Goal: Information Seeking & Learning: Check status

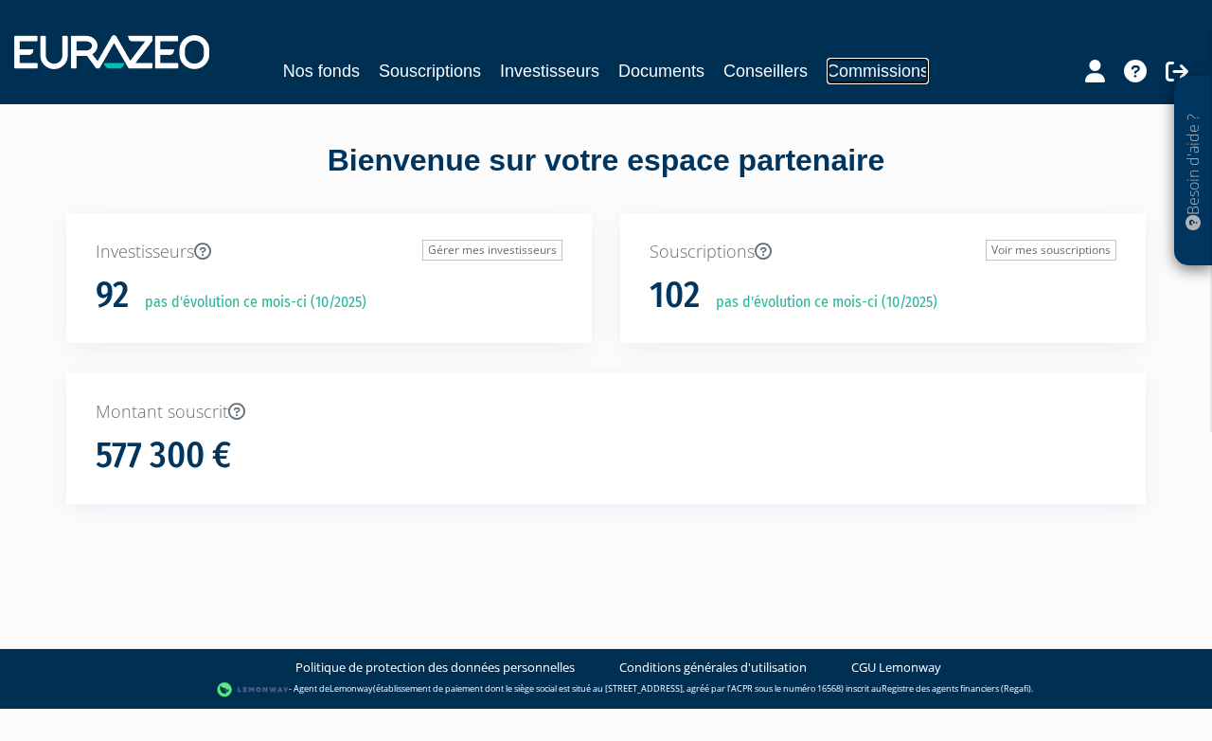
drag, startPoint x: 855, startPoint y: 75, endPoint x: 902, endPoint y: 36, distance: 60.5
click at [855, 75] on link "Commissions" at bounding box center [878, 71] width 102 height 27
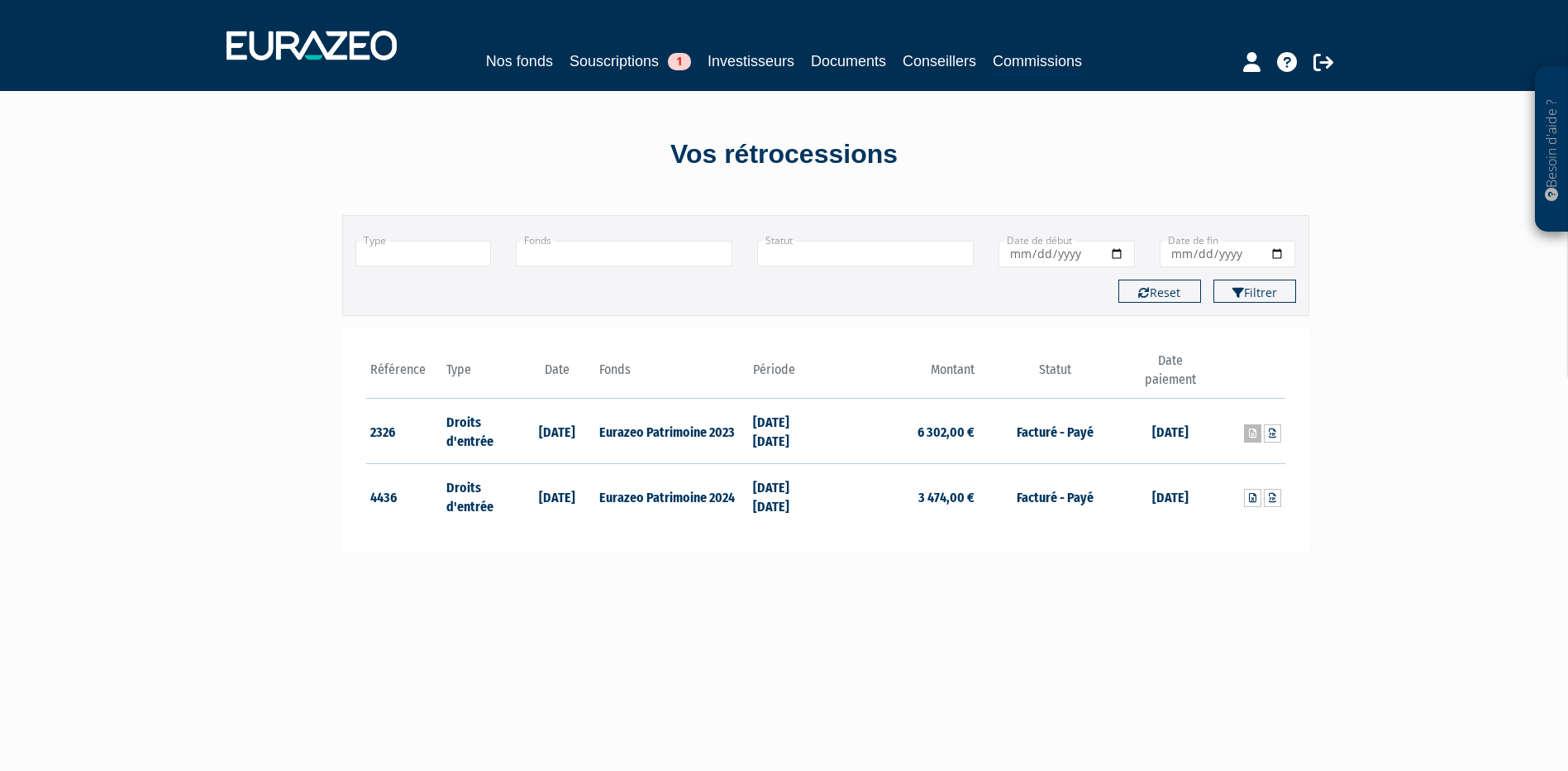
click at [1251, 435] on icon at bounding box center [1253, 433] width 8 height 10
click at [1276, 434] on icon at bounding box center [1273, 433] width 8 height 10
click at [1039, 59] on link "Commissions" at bounding box center [1037, 62] width 89 height 25
click at [853, 66] on link "Documents" at bounding box center [849, 61] width 75 height 24
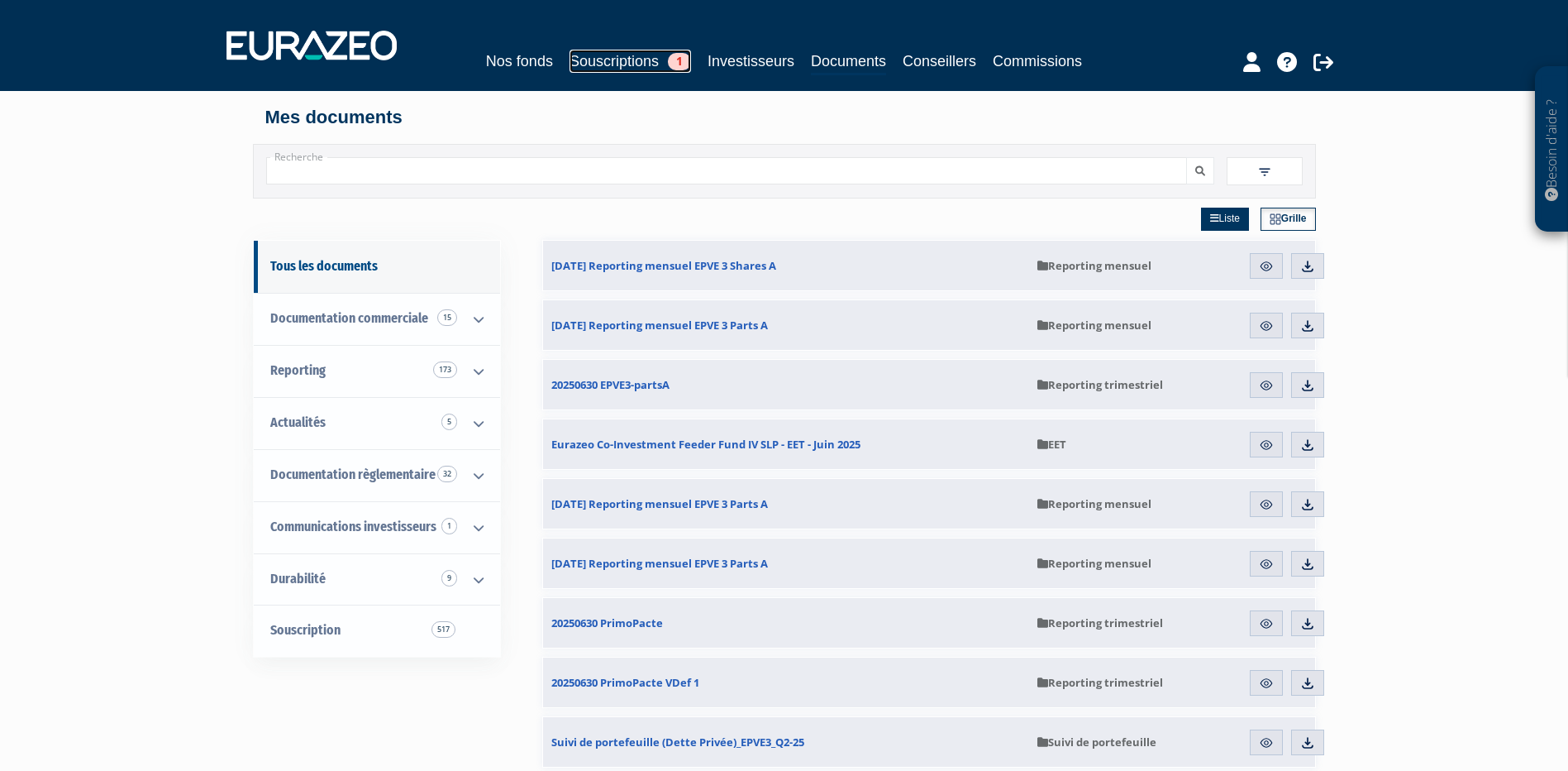
click at [605, 61] on link "Souscriptions 1" at bounding box center [629, 61] width 121 height 24
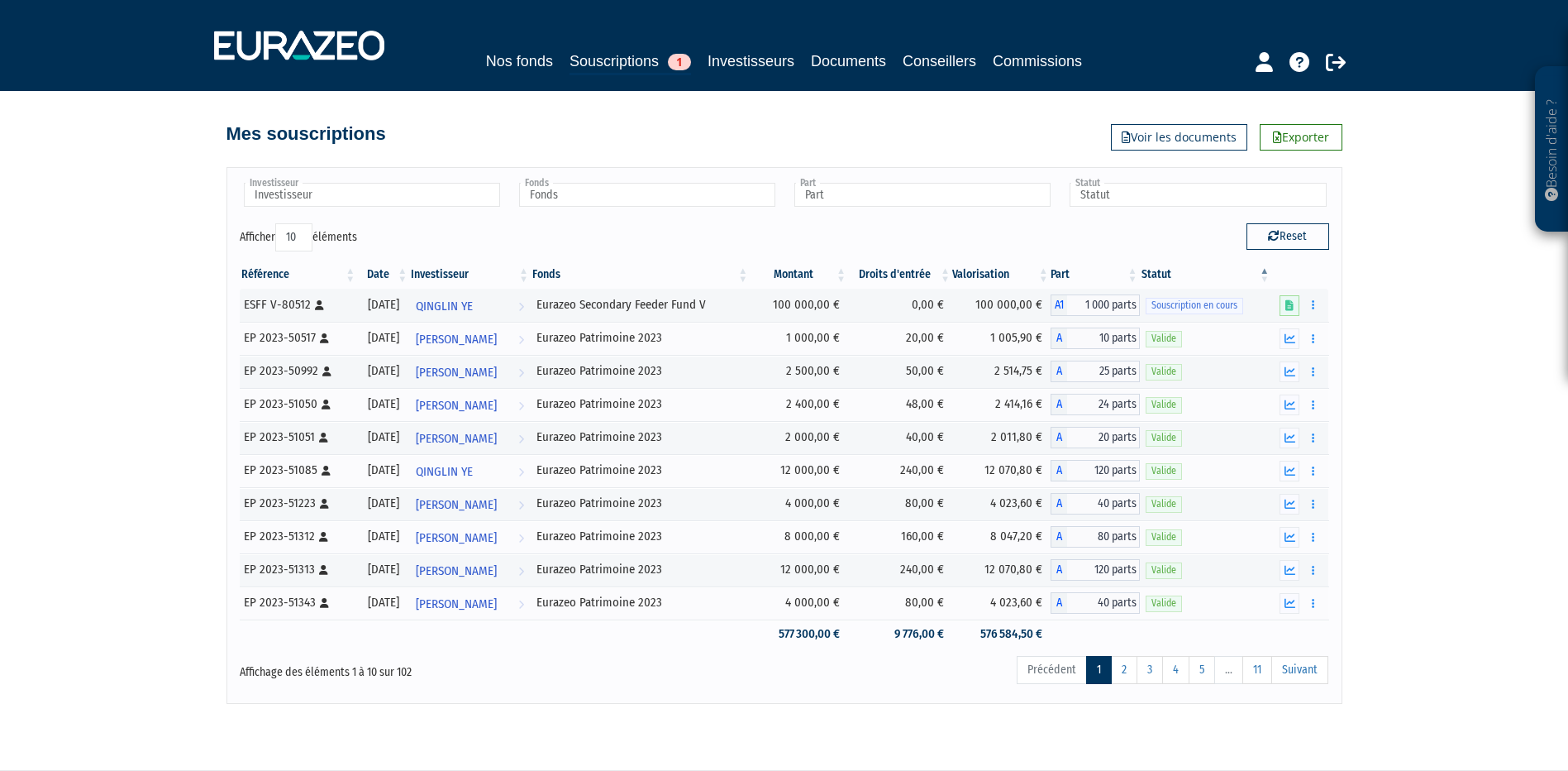
click at [32, 481] on div "Besoin d'aide ? × J'ai besoin d'aide Si vous avez une question à propos du fonc…" at bounding box center [784, 352] width 1568 height 704
click at [1428, 478] on div "Besoin d'aide ? × J'ai besoin d'aide Si vous avez une question à propos du fonc…" at bounding box center [784, 352] width 1568 height 704
click at [565, 198] on input "text" at bounding box center [648, 194] width 257 height 24
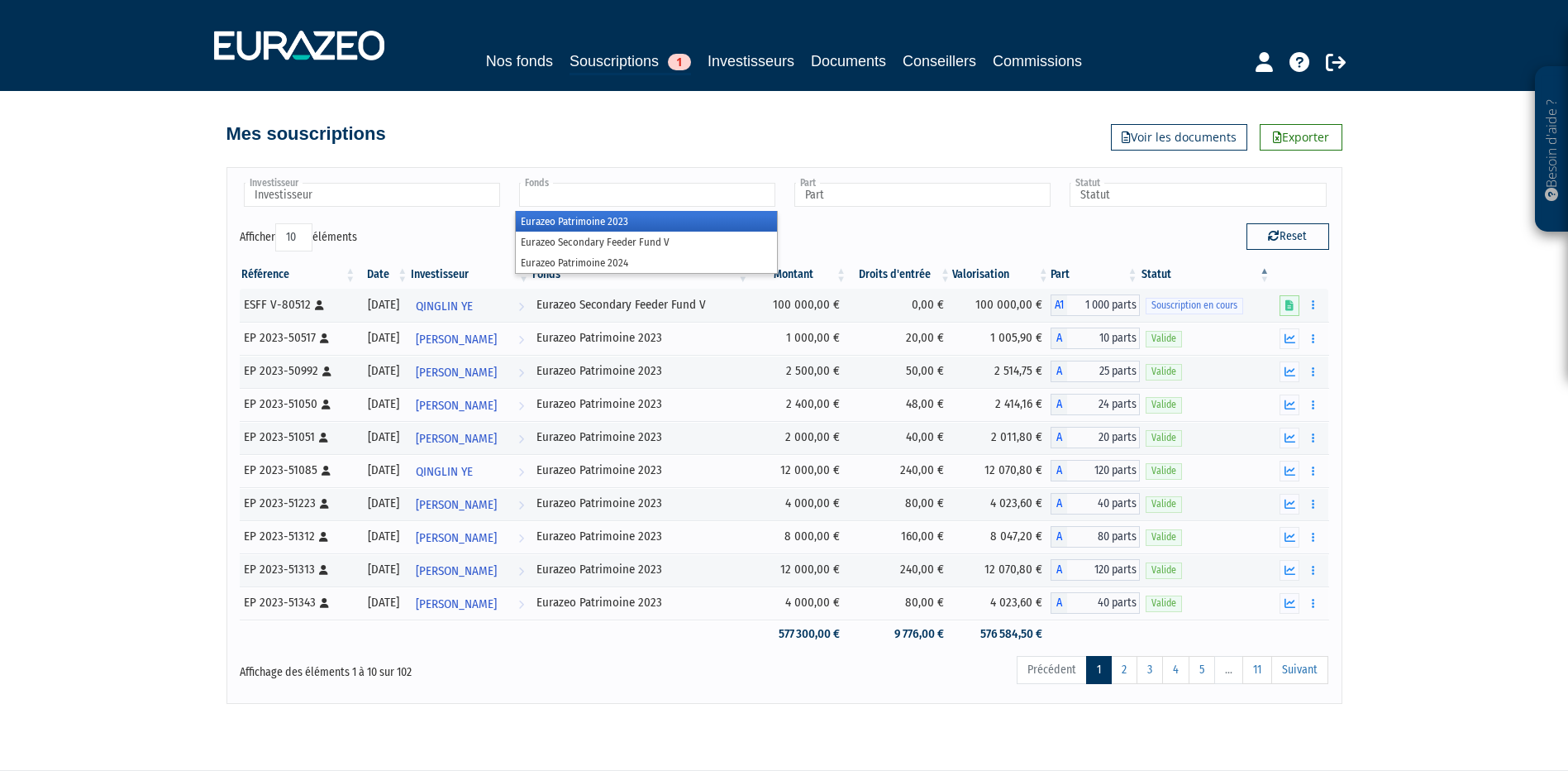
click at [632, 228] on li "Eurazeo Patrimoine 2023" at bounding box center [646, 221] width 261 height 21
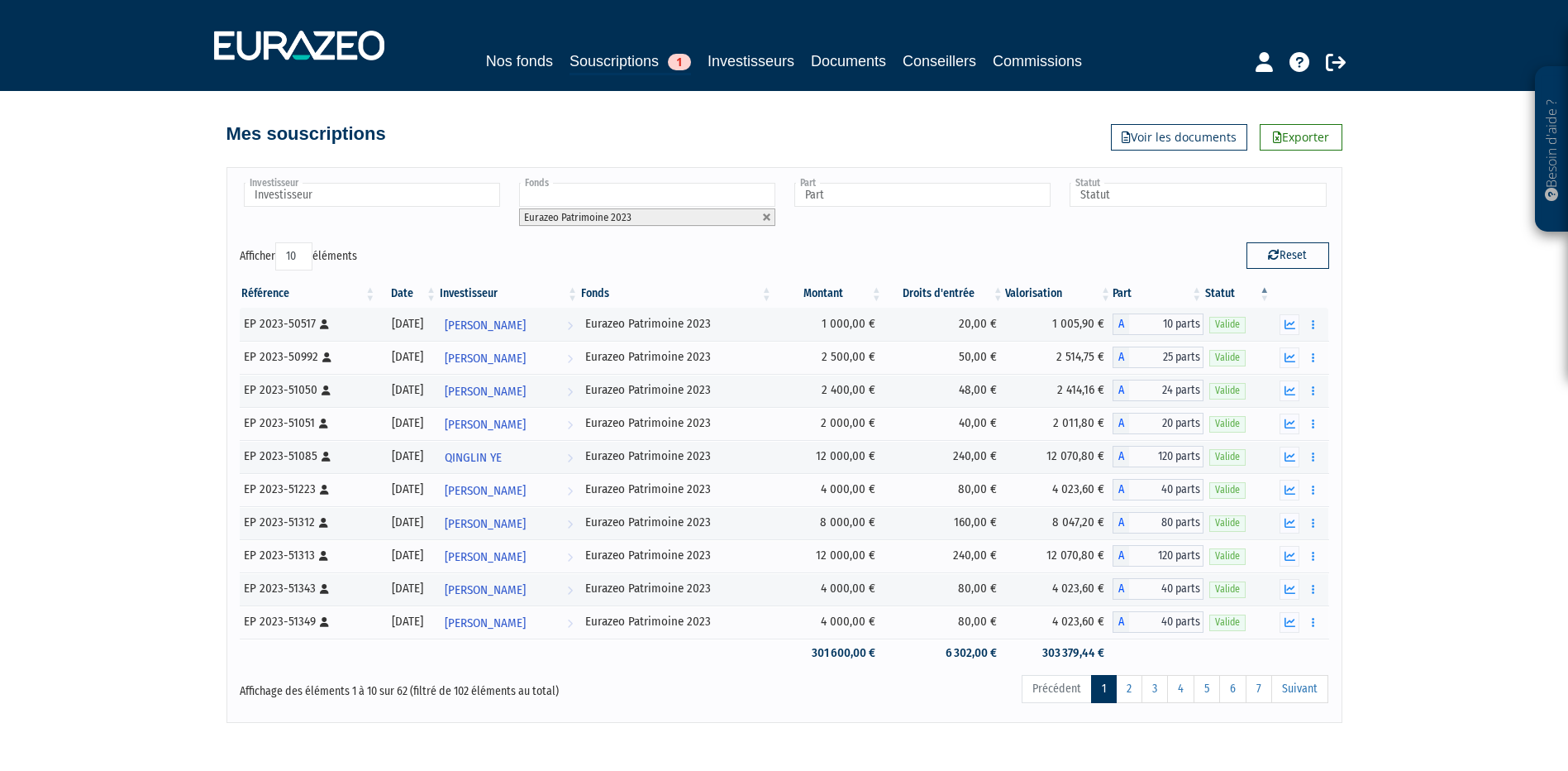
click at [1391, 291] on div "Besoin d'aide ? × J'ai besoin d'aide Si vous avez une question à propos du fonc…" at bounding box center [784, 361] width 1568 height 723
click at [130, 475] on div "Besoin d'aide ? × J'ai besoin d'aide Si vous avez une question à propos du fonc…" at bounding box center [784, 361] width 1568 height 723
click at [1152, 135] on link "Voir les documents" at bounding box center [1179, 137] width 136 height 26
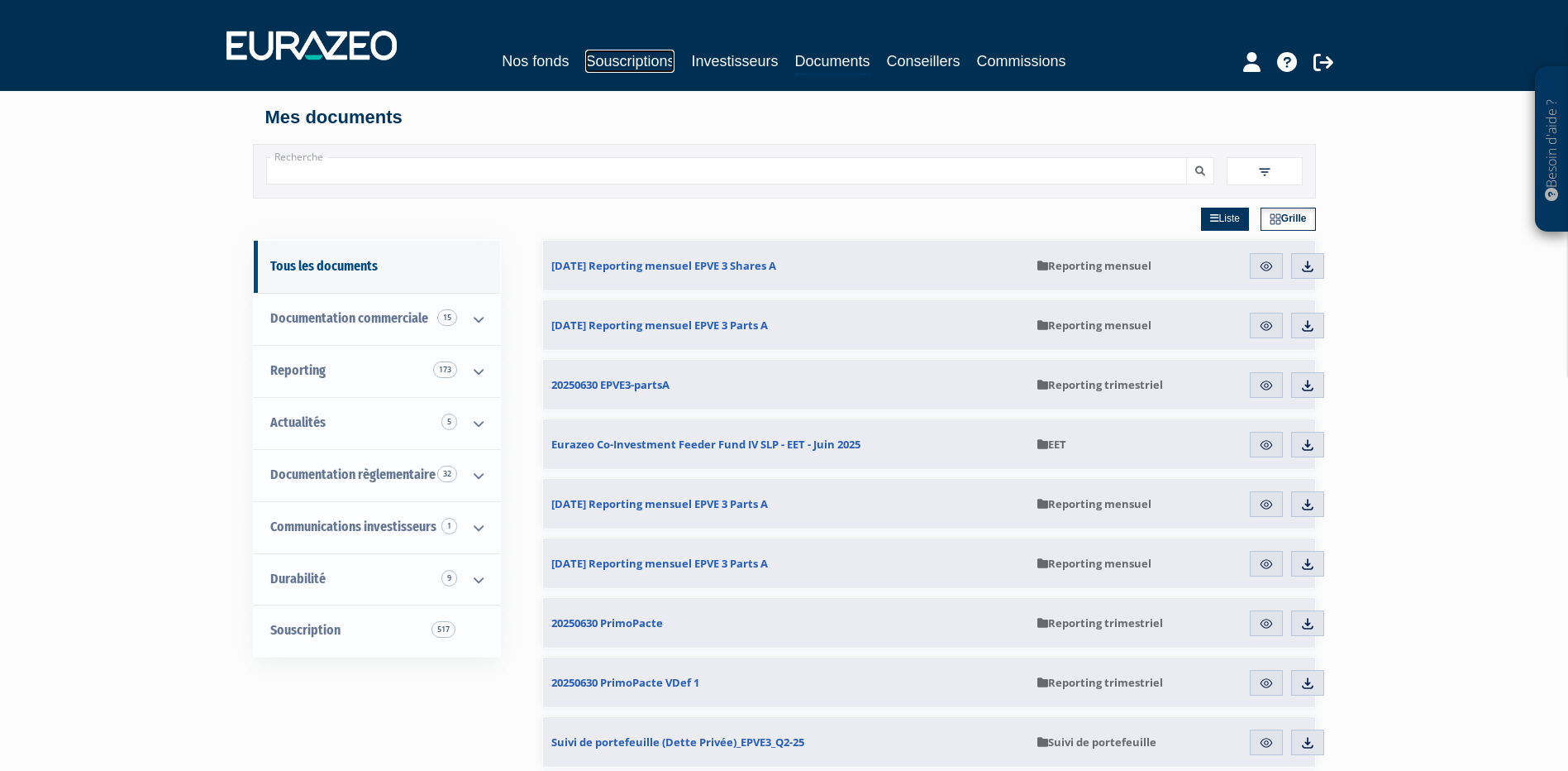
click at [594, 65] on link "Souscriptions" at bounding box center [629, 61] width 89 height 24
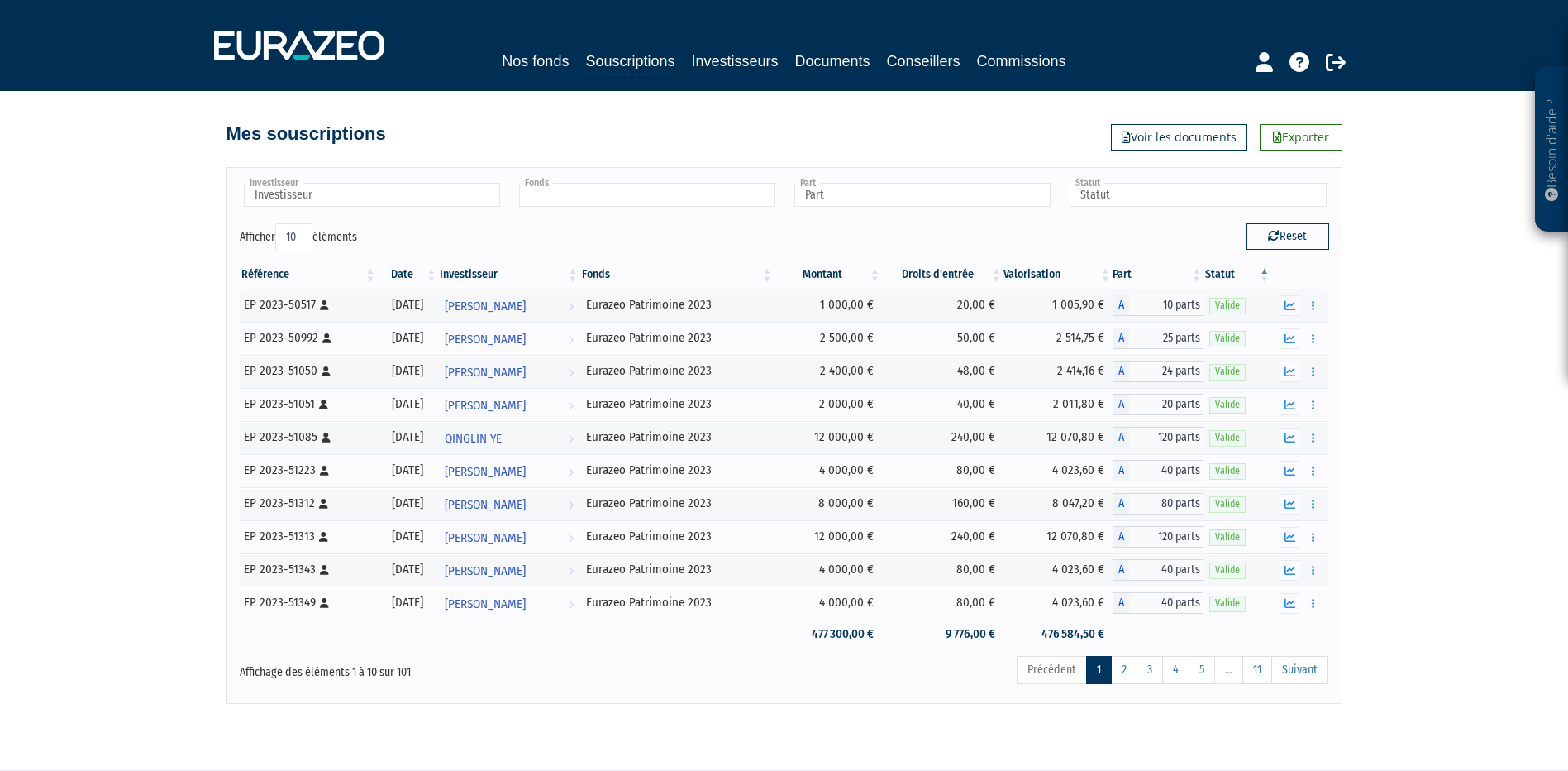
click at [657, 184] on input "text" at bounding box center [648, 194] width 257 height 24
click at [653, 216] on li "Eurazeo Patrimoine 2023" at bounding box center [646, 221] width 261 height 21
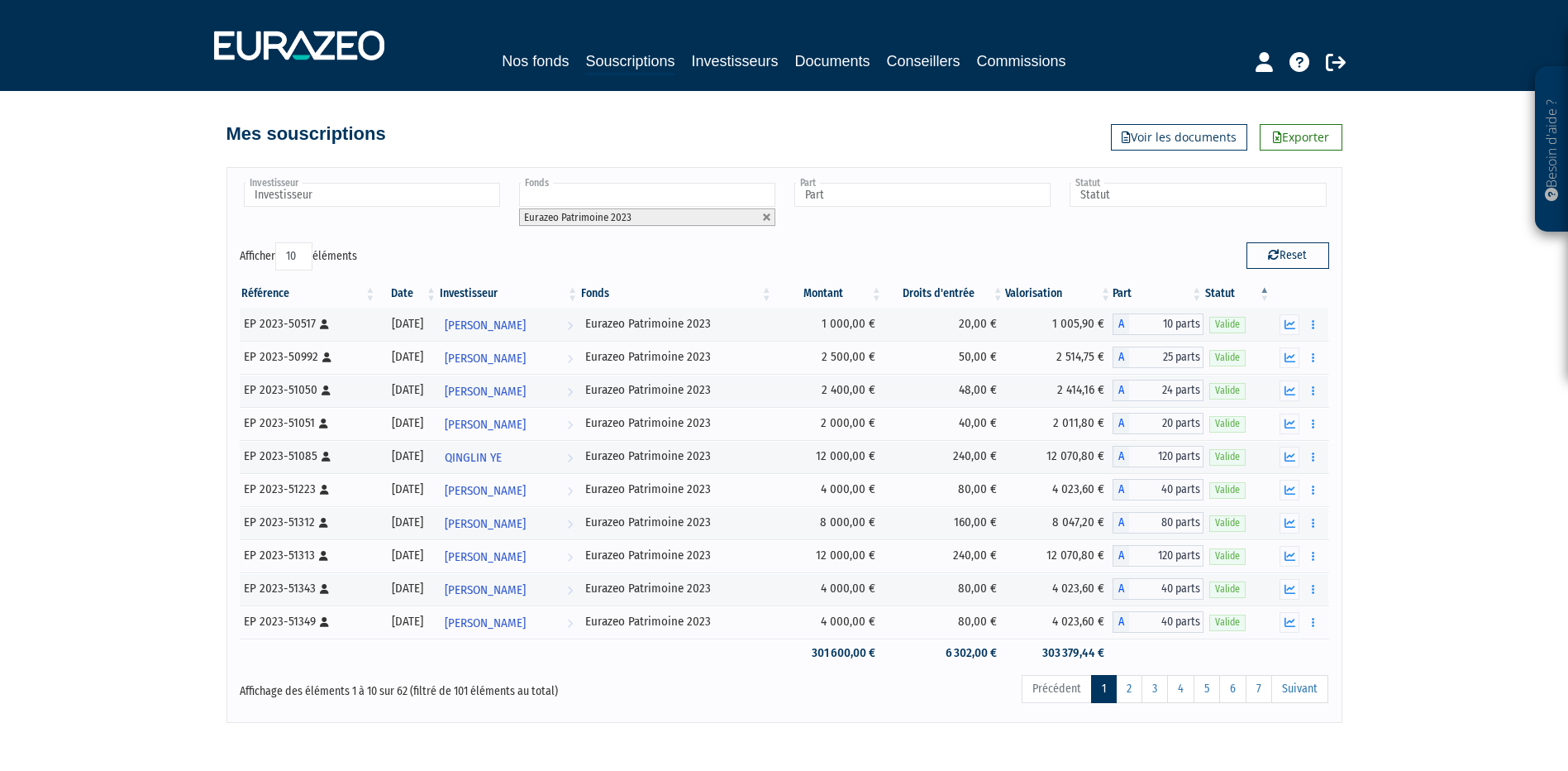
click at [824, 741] on body "Besoin d'aide ? × J'ai besoin d'aide Si vous avez une question à propos du fonc…" at bounding box center [784, 422] width 1568 height 843
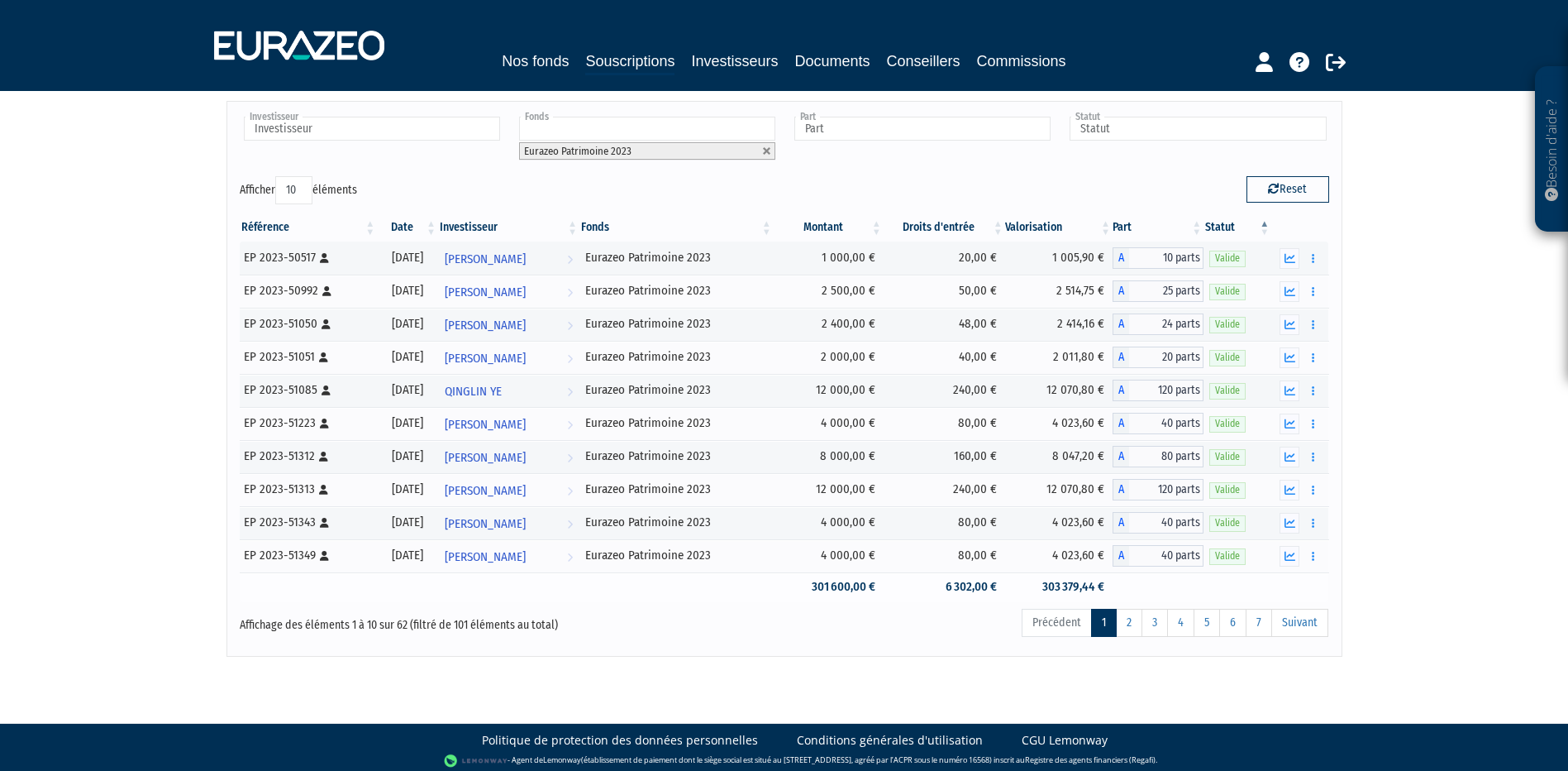
scroll to position [72, 0]
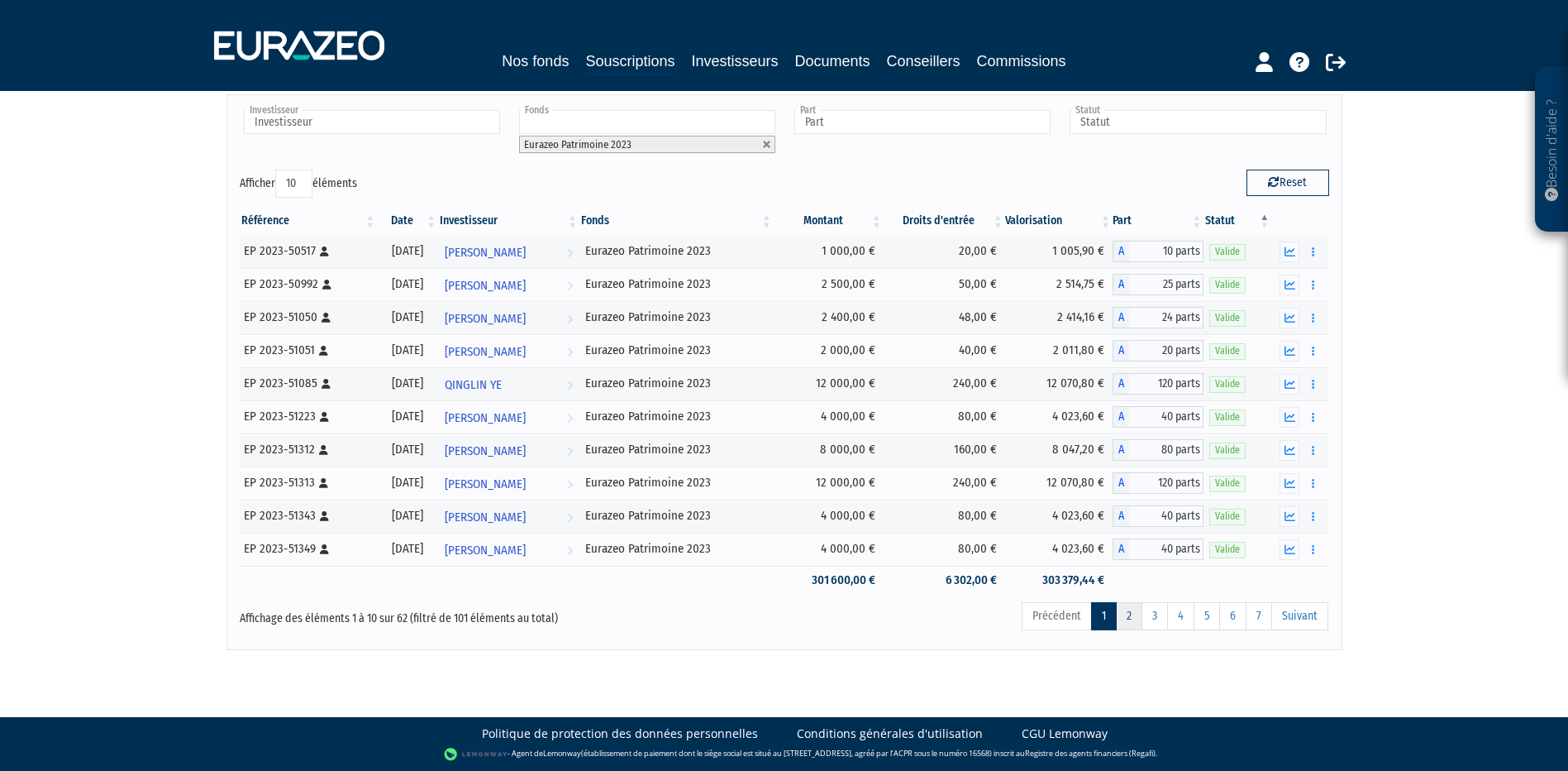
click at [1125, 616] on link "2" at bounding box center [1129, 616] width 26 height 28
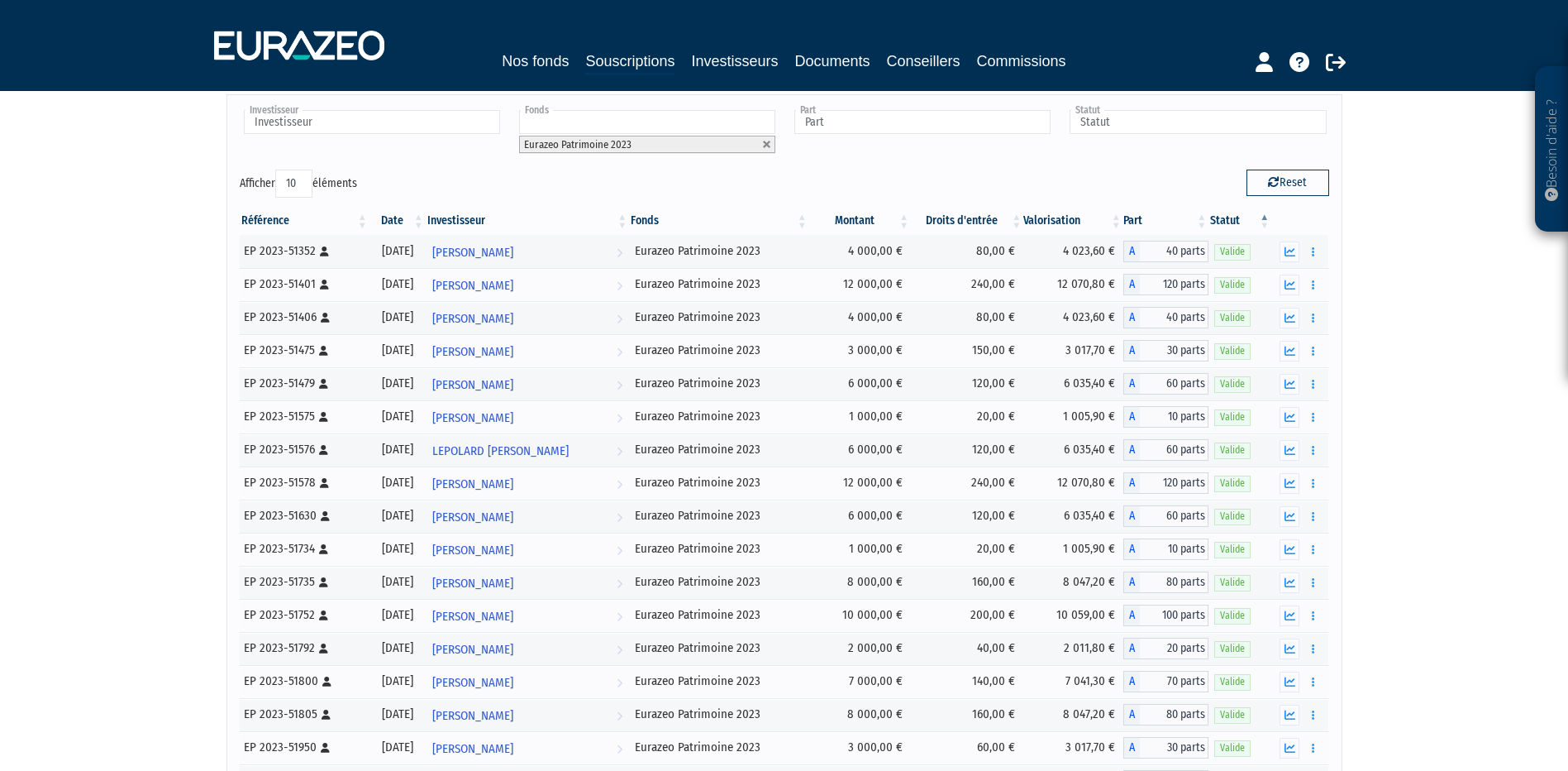
scroll to position [1432, 0]
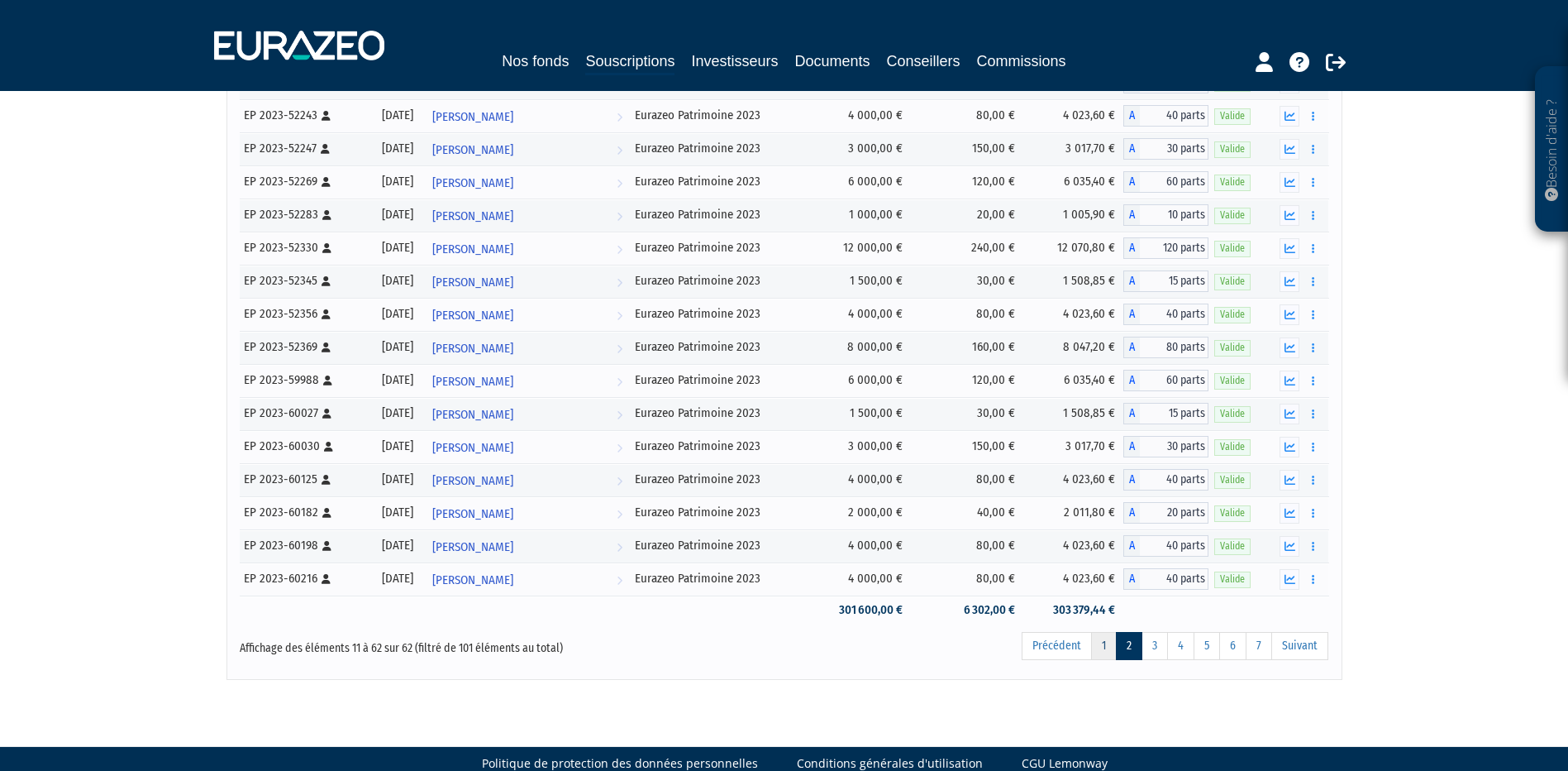
click at [1099, 644] on link "1" at bounding box center [1104, 646] width 25 height 28
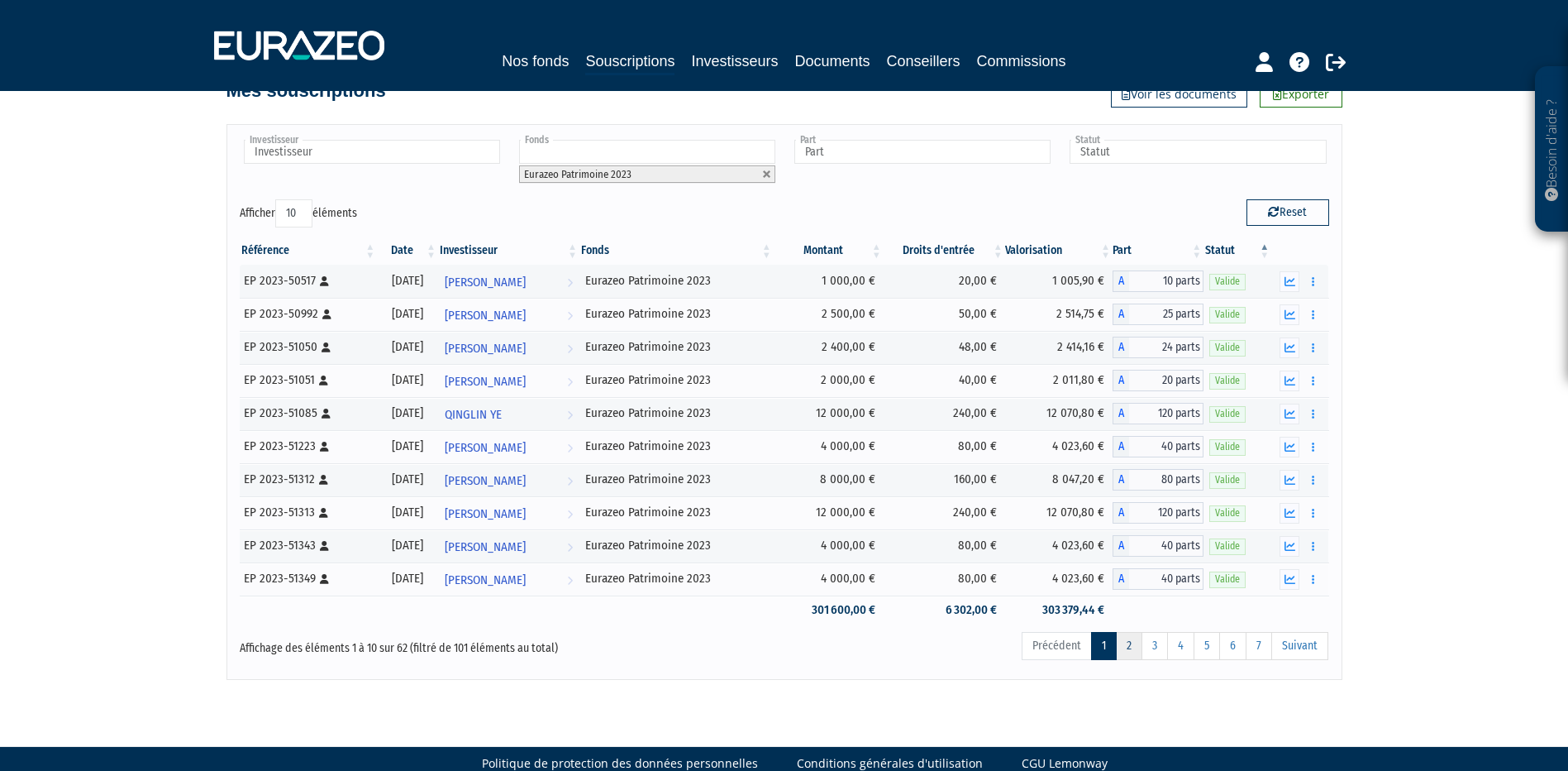
click at [1130, 645] on link "2" at bounding box center [1129, 646] width 26 height 28
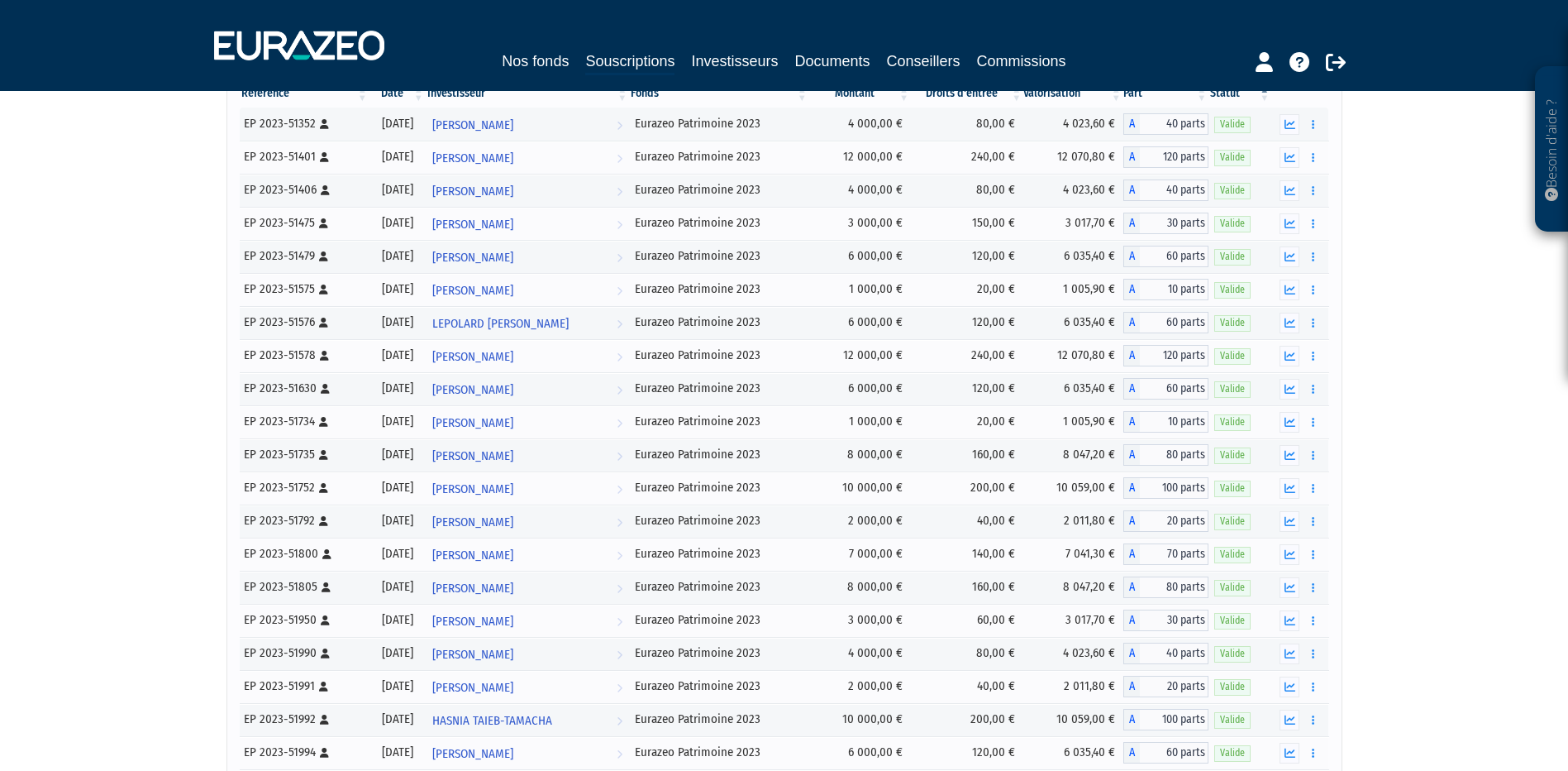
scroll to position [109, 0]
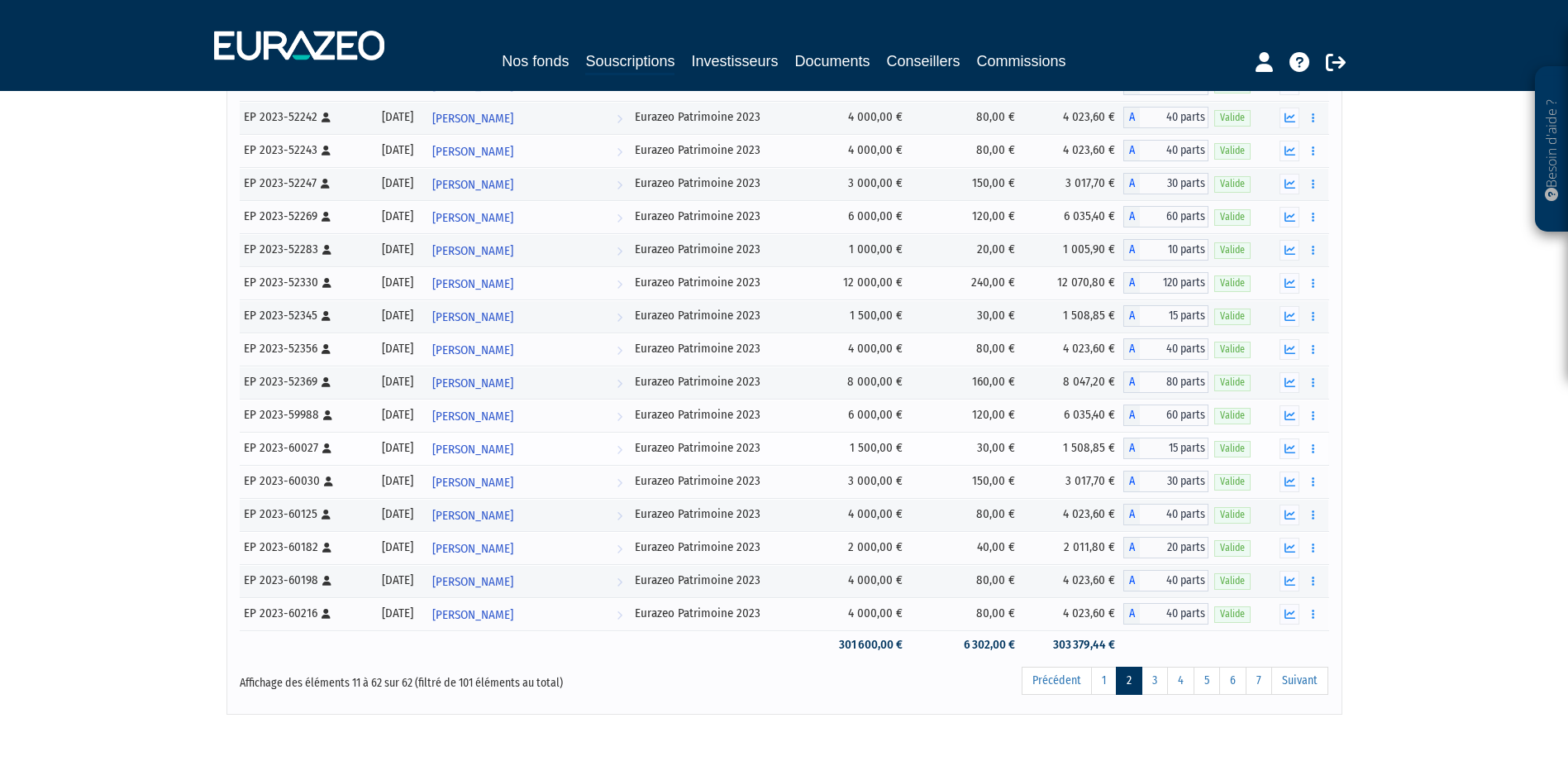
scroll to position [1462, 0]
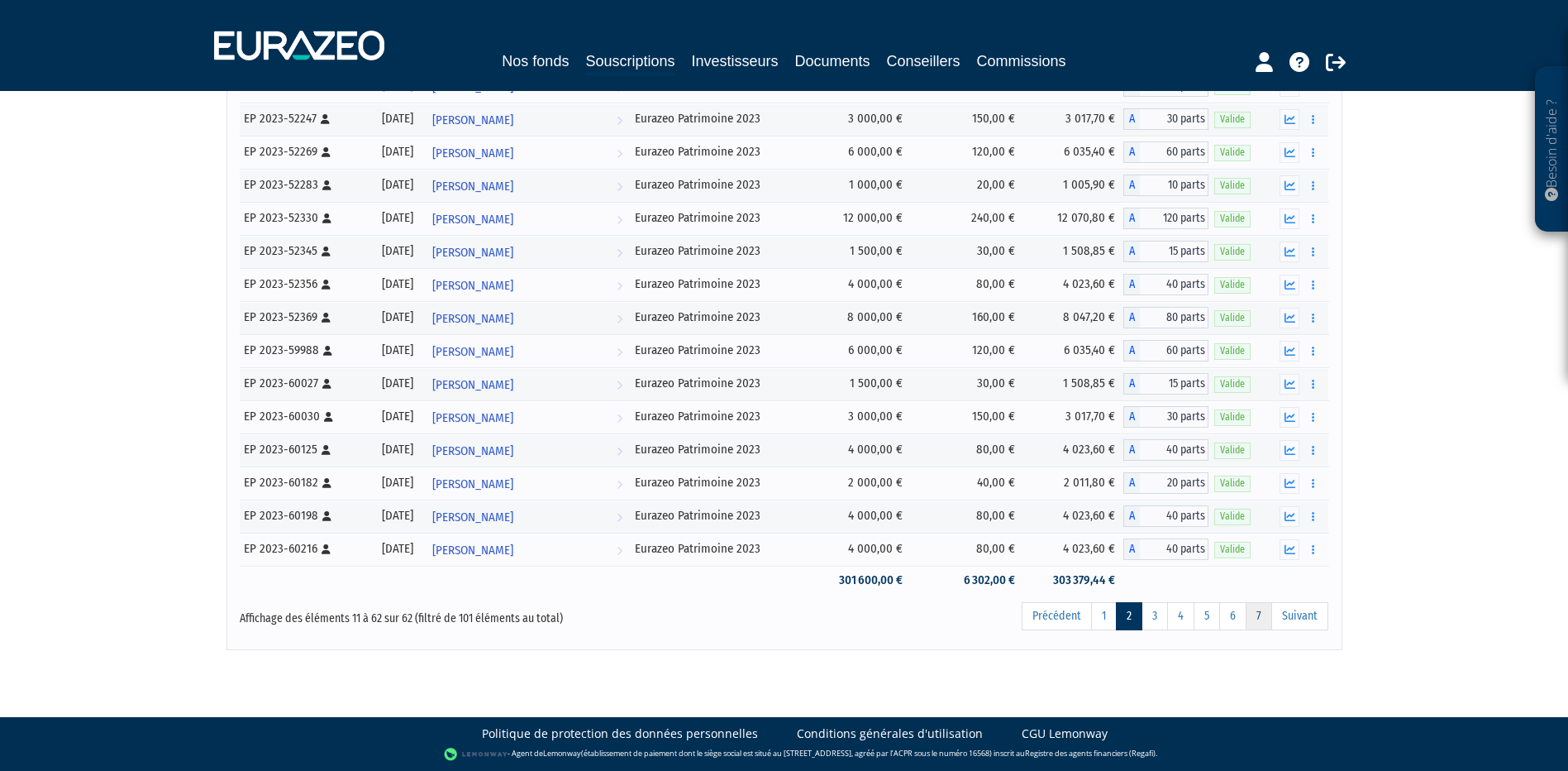
click at [1262, 611] on link "7" at bounding box center [1259, 616] width 26 height 28
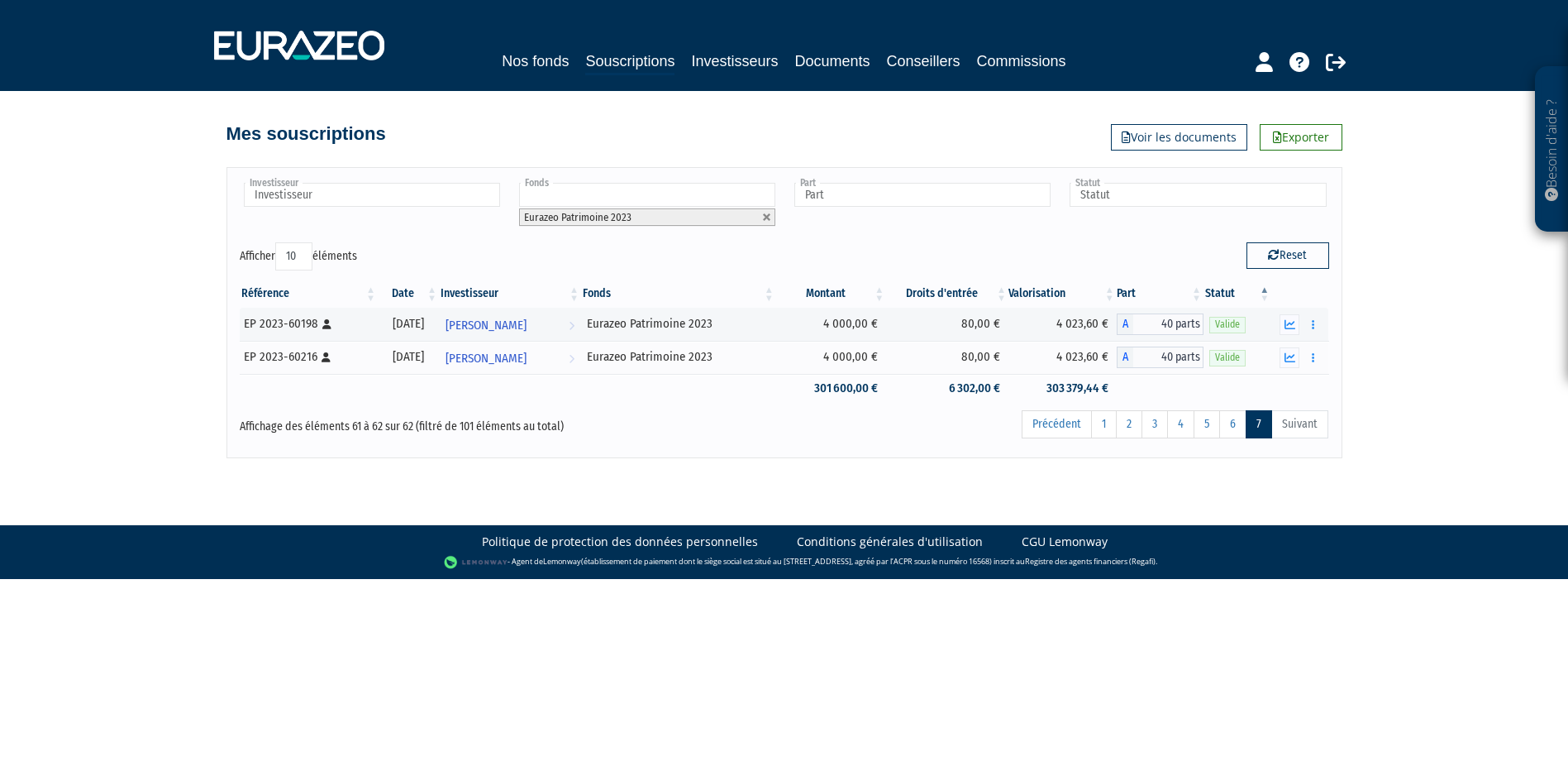
scroll to position [0, 0]
click at [767, 544] on li "Politique de protection des données personnelles" at bounding box center [618, 541] width 315 height 17
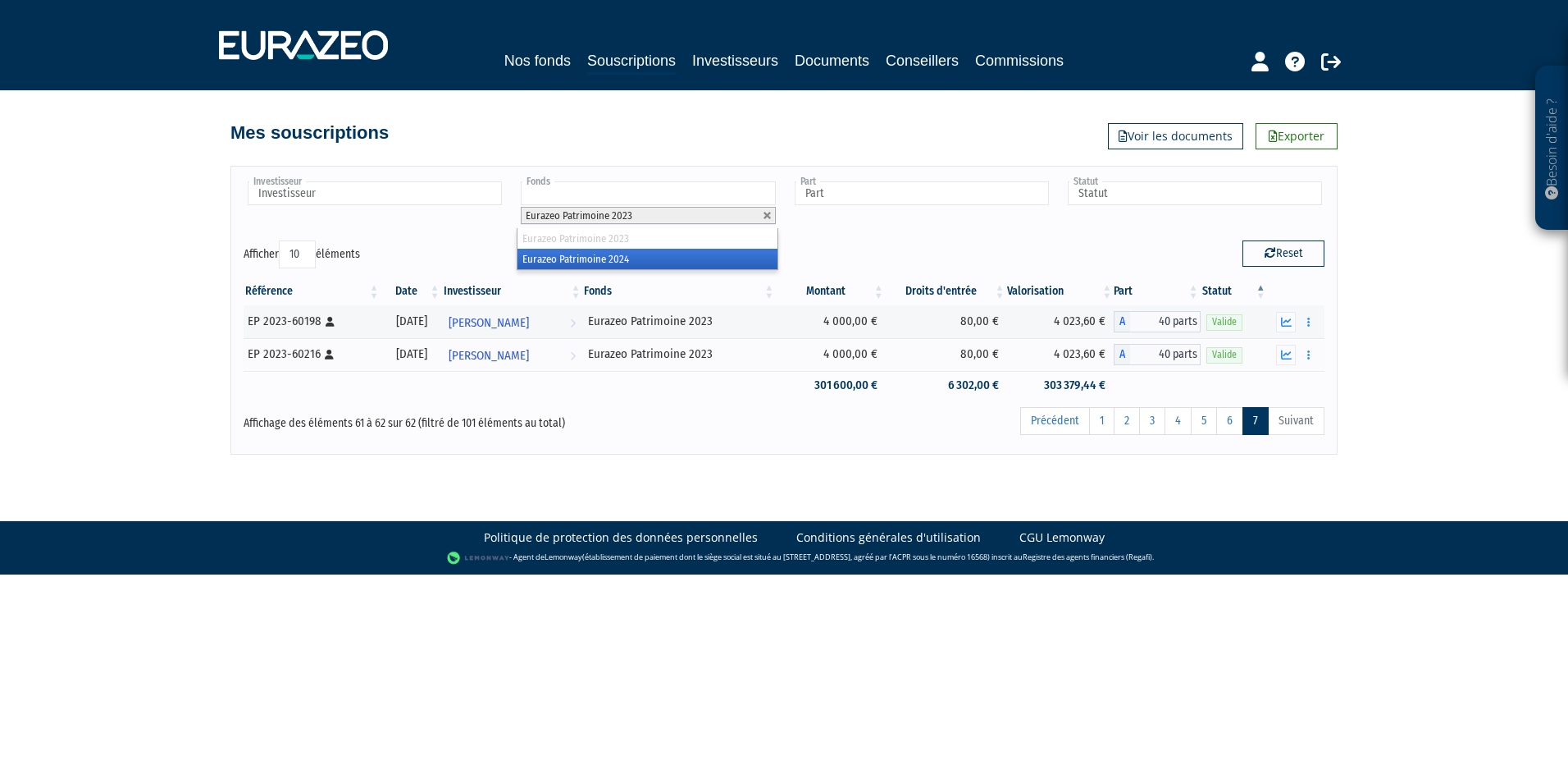
click at [642, 215] on li "Eurazeo Patrimoine 2023" at bounding box center [648, 216] width 255 height 17
click at [620, 258] on li "Eurazeo Patrimoine 2024" at bounding box center [647, 259] width 259 height 21
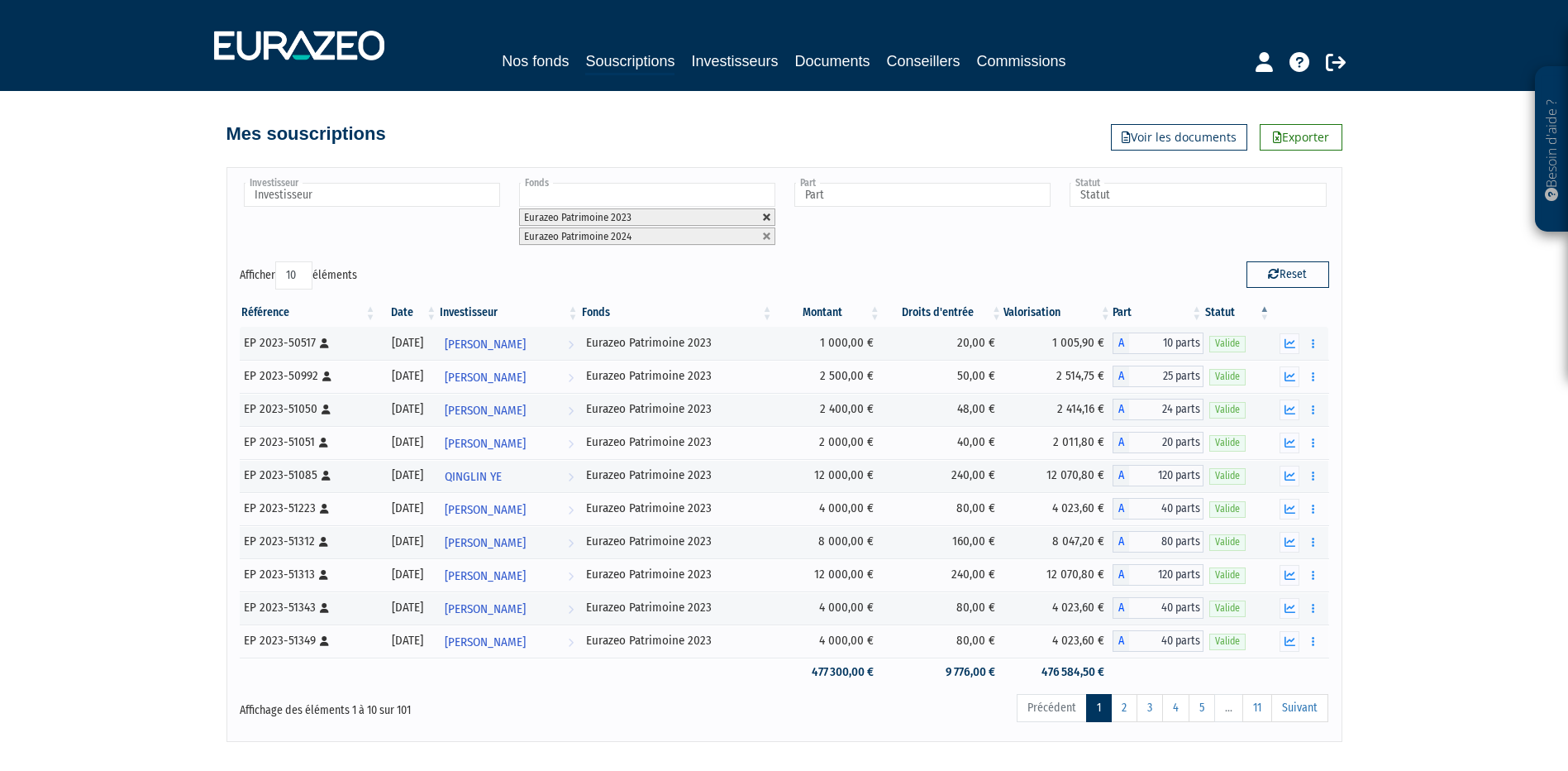
click at [767, 219] on link at bounding box center [767, 217] width 10 height 10
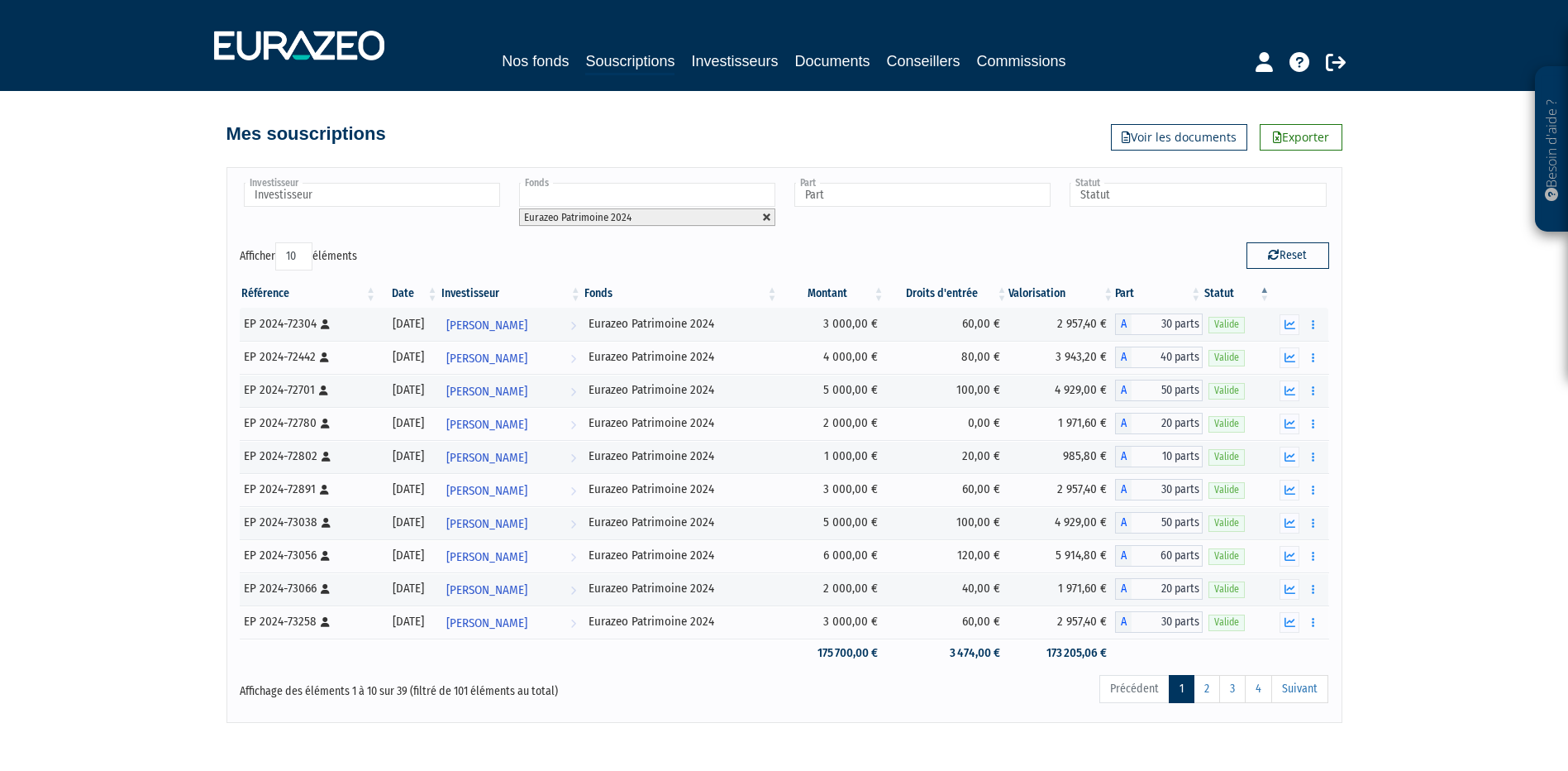
click at [769, 217] on link at bounding box center [767, 217] width 10 height 10
type input "Fonds"
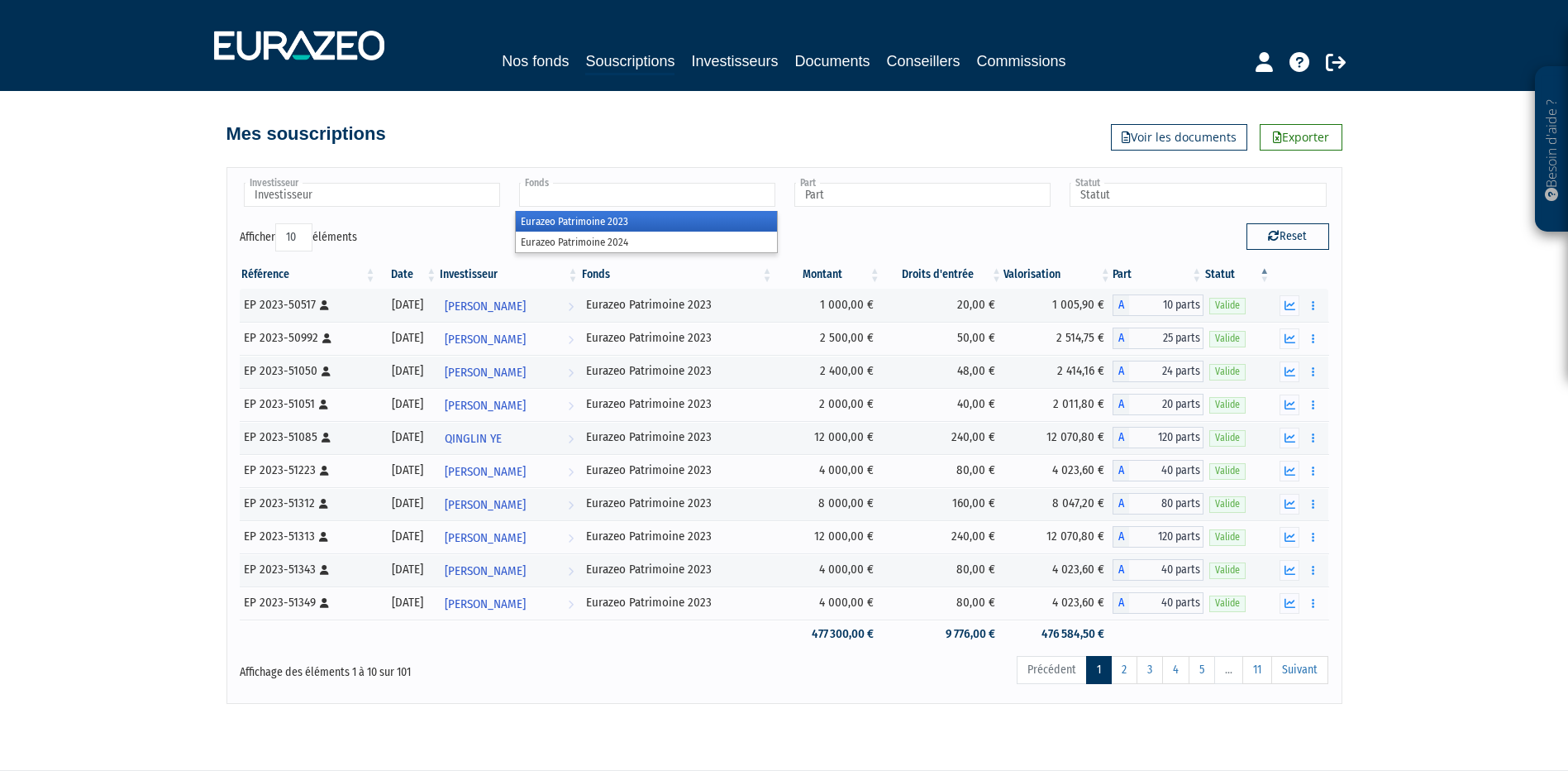
click at [687, 200] on input "text" at bounding box center [648, 194] width 257 height 24
click at [631, 217] on li "Eurazeo Patrimoine 2023" at bounding box center [646, 221] width 261 height 21
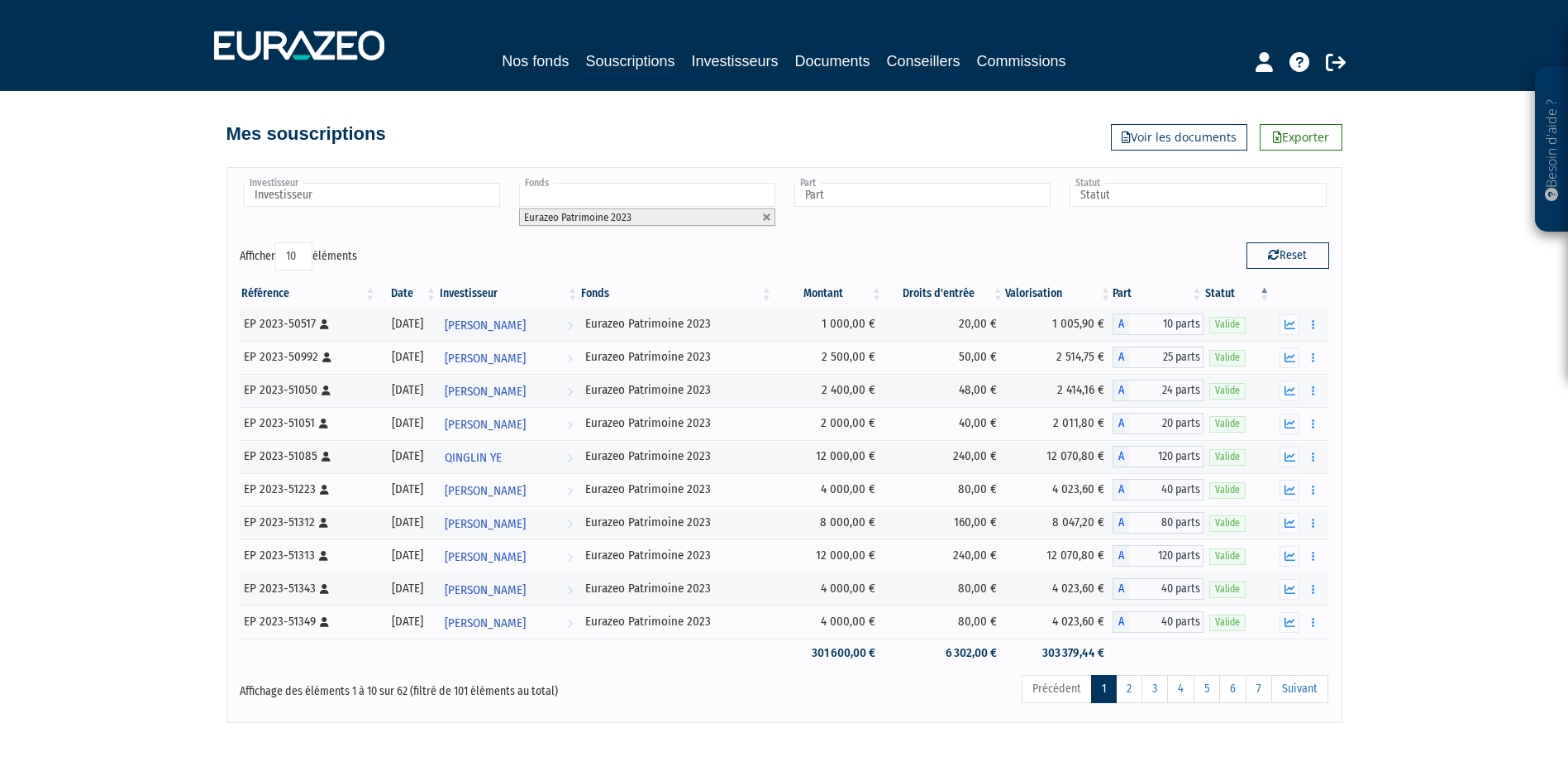
click at [690, 218] on li "Eurazeo Patrimoine 2023" at bounding box center [648, 217] width 257 height 17
click at [766, 216] on link at bounding box center [767, 217] width 10 height 10
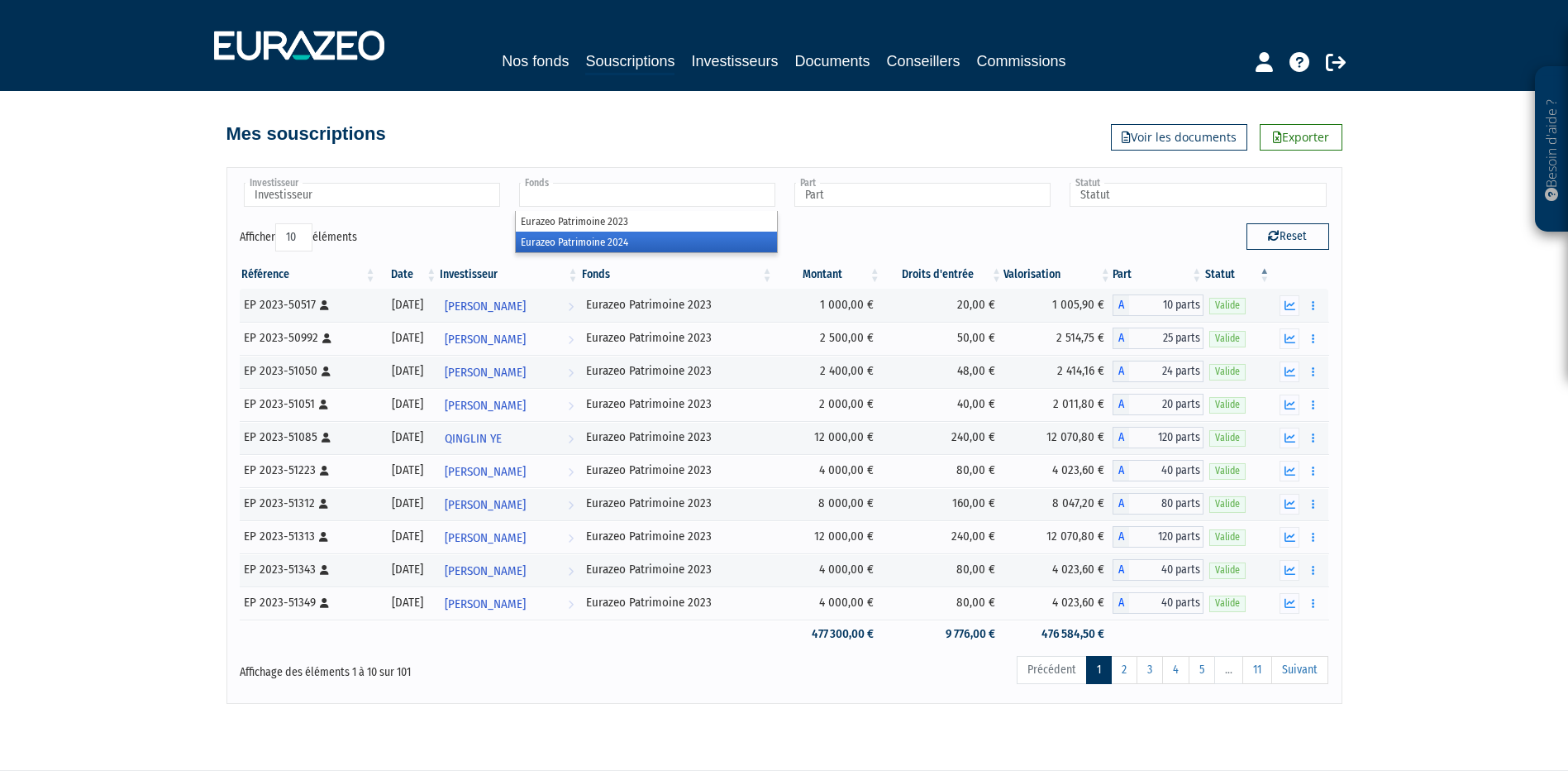
click at [626, 246] on li "Eurazeo Patrimoine 2024" at bounding box center [646, 242] width 261 height 21
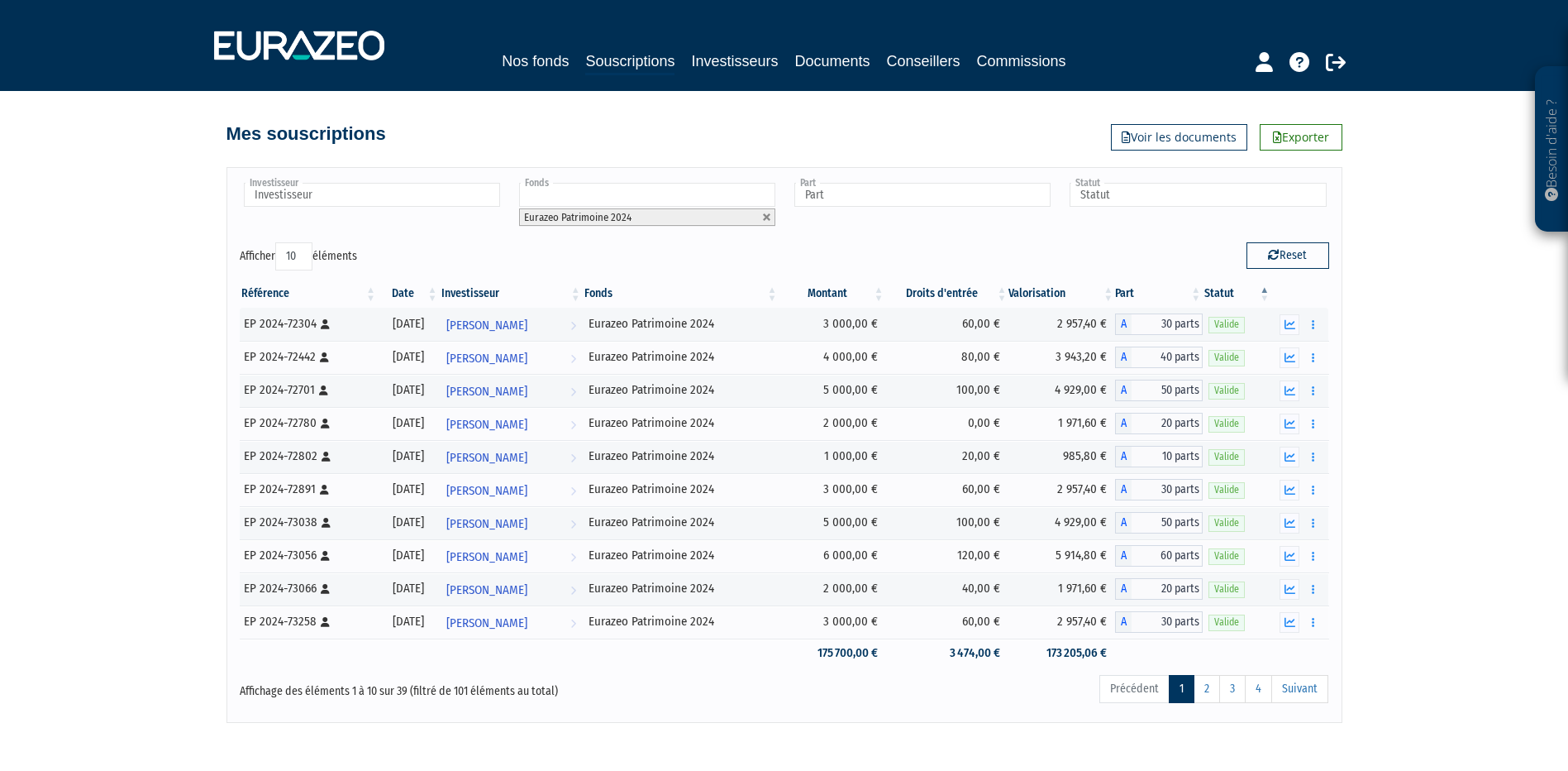
click at [804, 694] on div "Précédent 1 2 3 4 Suivant" at bounding box center [1016, 692] width 625 height 37
click at [705, 228] on ul "Eurazeo Patrimoine 2024" at bounding box center [646, 204] width 263 height 50
click at [689, 237] on li "Eurazeo Patrimoine 2023" at bounding box center [646, 240] width 261 height 21
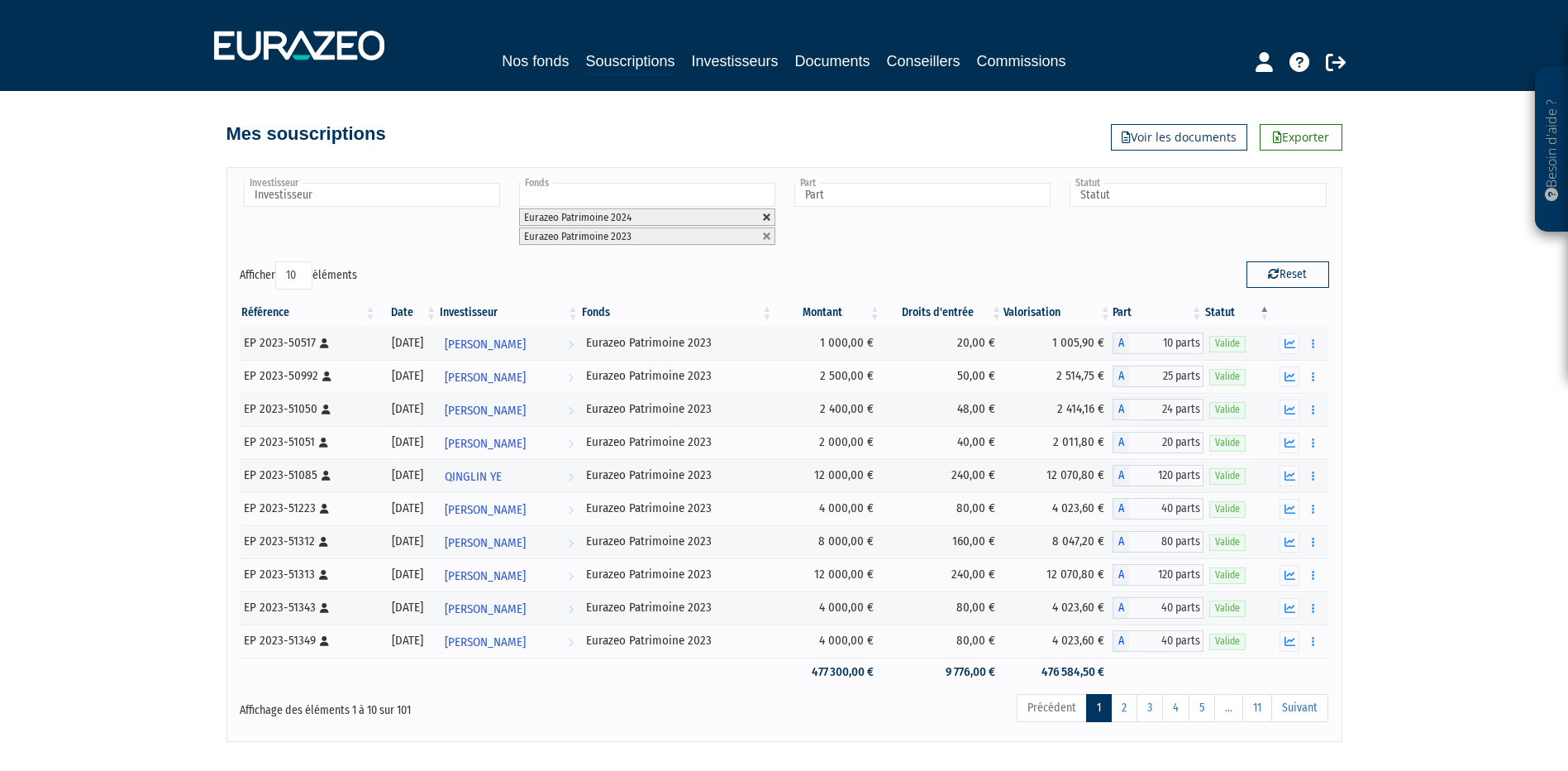
click at [768, 216] on link at bounding box center [767, 217] width 10 height 10
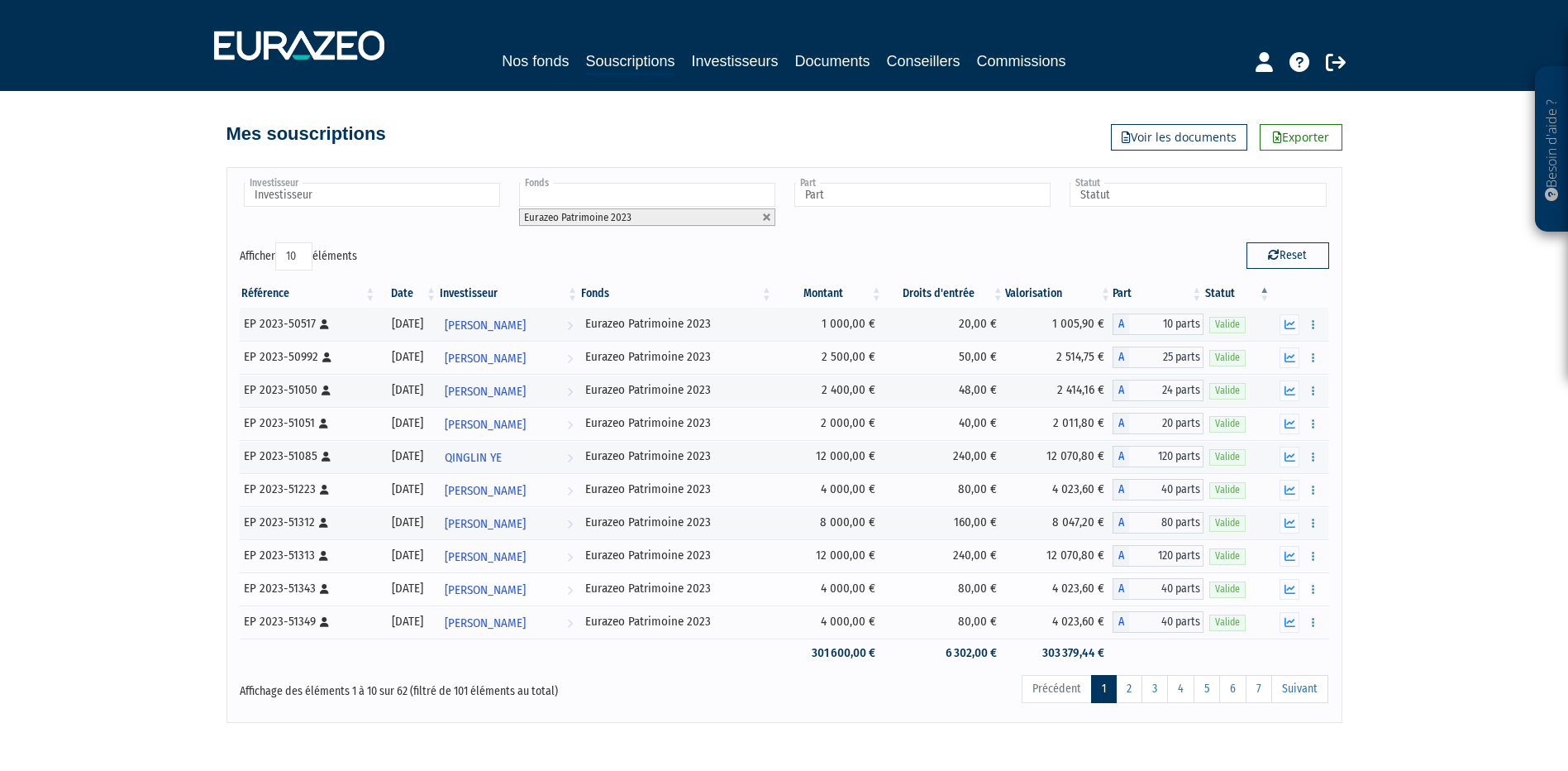
drag, startPoint x: 1400, startPoint y: 543, endPoint x: 1329, endPoint y: 576, distance: 78.3
click at [1401, 543] on div "Besoin d'aide ? × J'ai besoin d'aide Si vous avez une question à propos du fonc…" at bounding box center [784, 361] width 1568 height 723
click at [671, 694] on div "Affichage des éléments 1 à 10 sur 62 (filtré de 101 éléments au total)" at bounding box center [460, 686] width 440 height 26
click at [656, 226] on li "Eurazeo Patrimoine 2023" at bounding box center [648, 217] width 257 height 17
click at [905, 232] on div "Investisseur [PERSON_NAME] [PERSON_NAME] [PERSON_NAME] [PERSON_NAME] [PERSON_NA…" at bounding box center [784, 210] width 1115 height 62
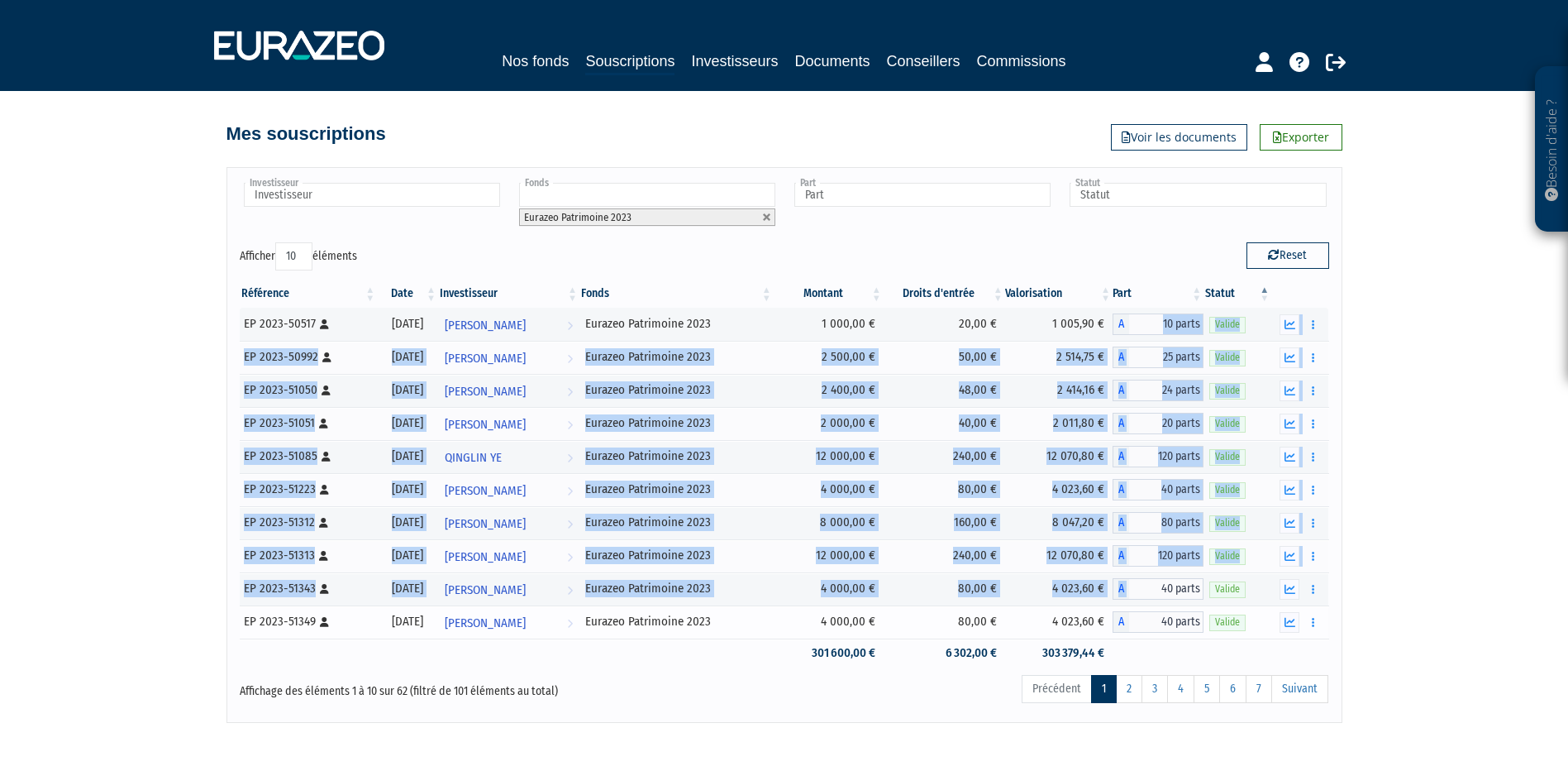
drag, startPoint x: 1163, startPoint y: 319, endPoint x: 1166, endPoint y: 612, distance: 293.0
click at [1166, 612] on tbody "10 parts" at bounding box center [785, 487] width 1090 height 360
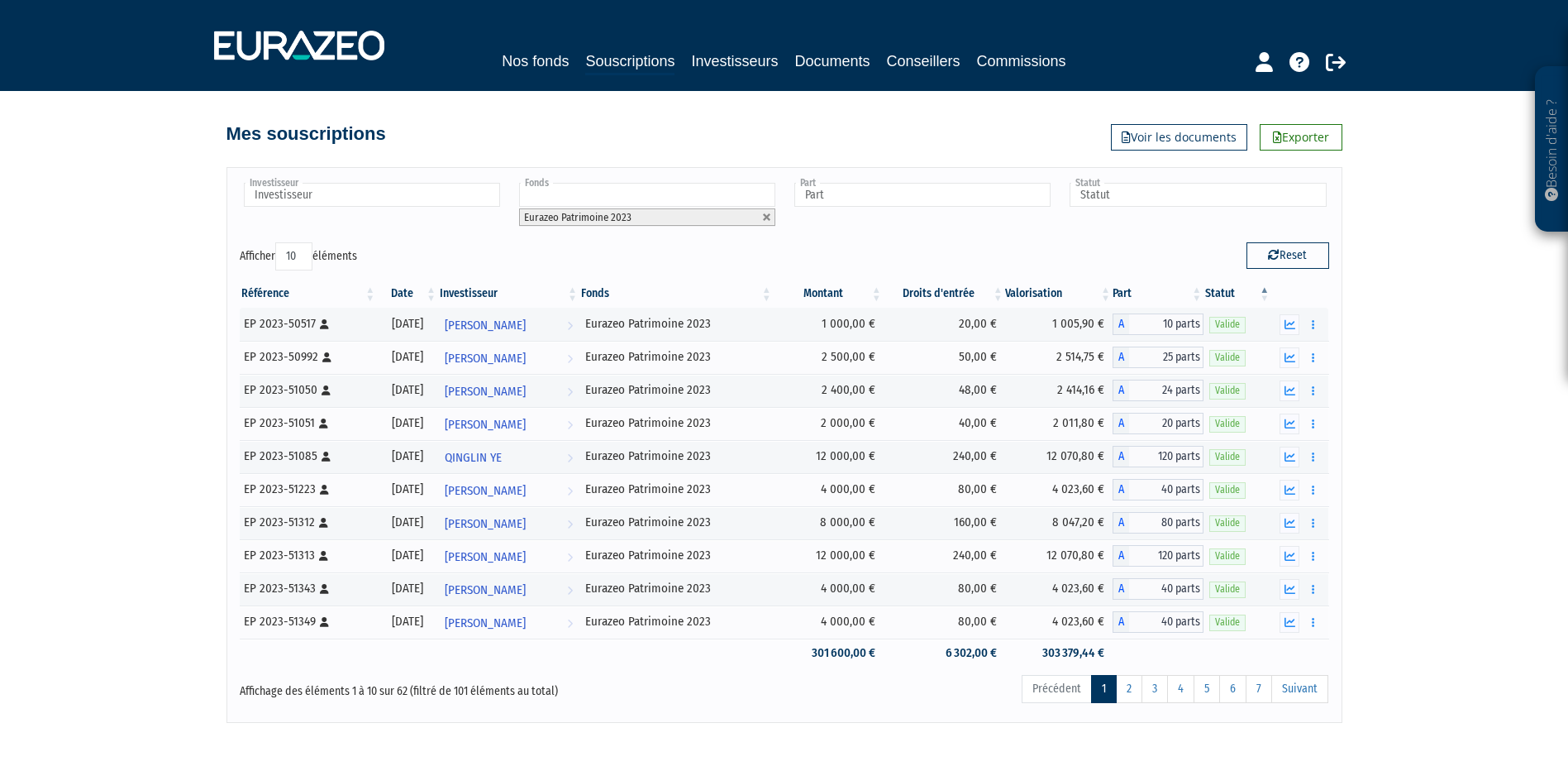
click at [904, 719] on div "Investisseur [PERSON_NAME] [PERSON_NAME] [PERSON_NAME] [PERSON_NAME] [PERSON_NA…" at bounding box center [784, 444] width 1116 height 554
